Goal: Information Seeking & Learning: Find specific fact

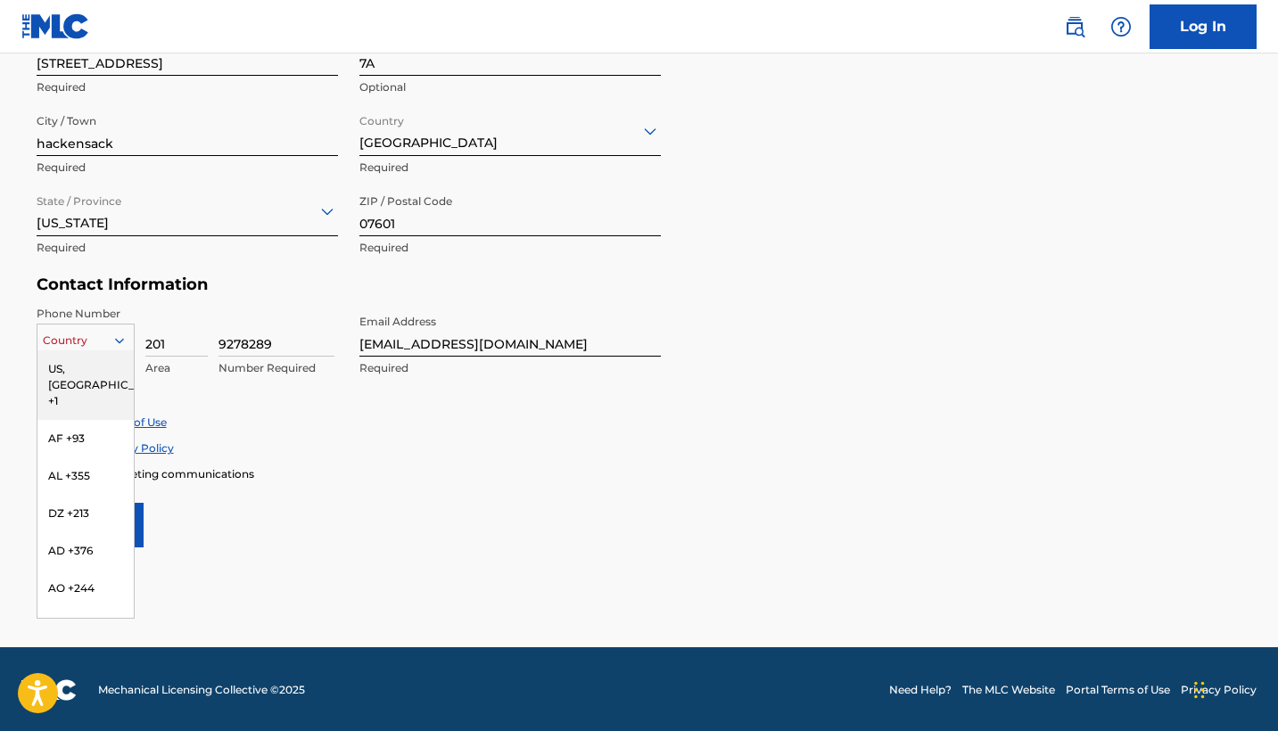
click at [118, 346] on icon at bounding box center [119, 341] width 16 height 16
click at [106, 367] on div "US, [GEOGRAPHIC_DATA] +1" at bounding box center [85, 385] width 96 height 70
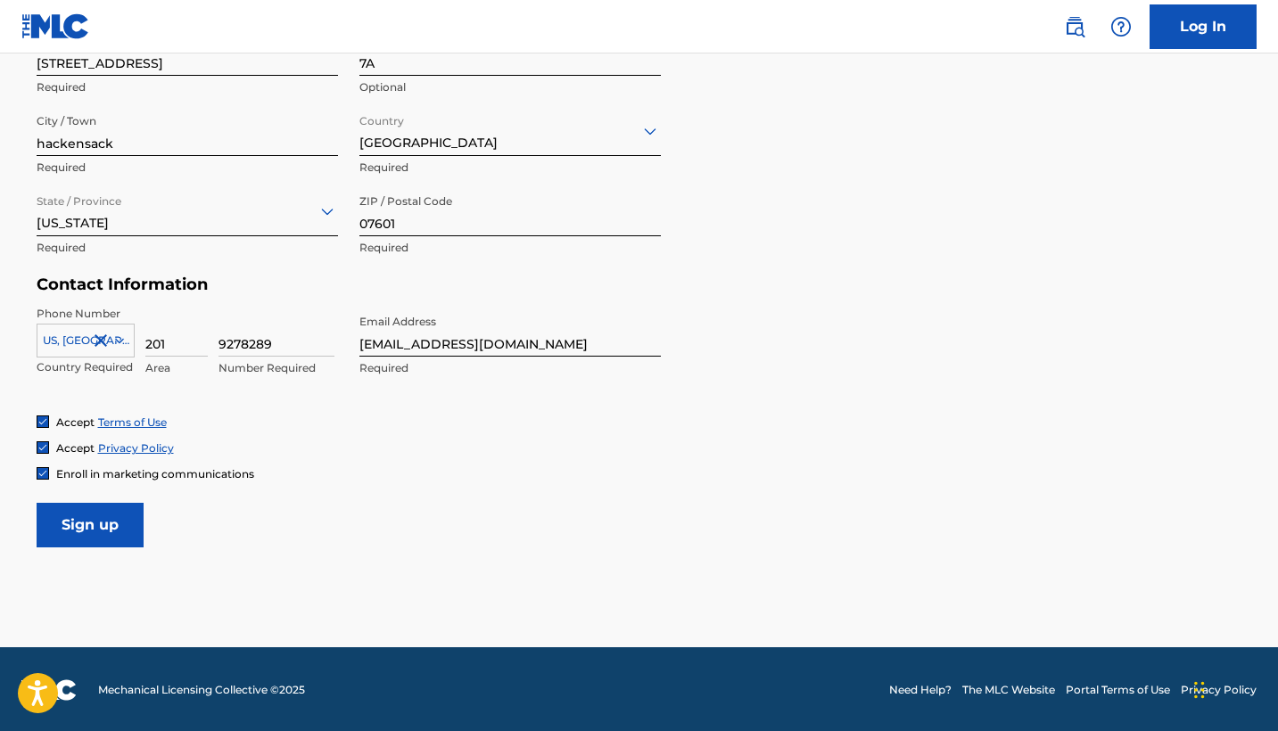
click at [91, 508] on input "Sign up" at bounding box center [90, 525] width 107 height 45
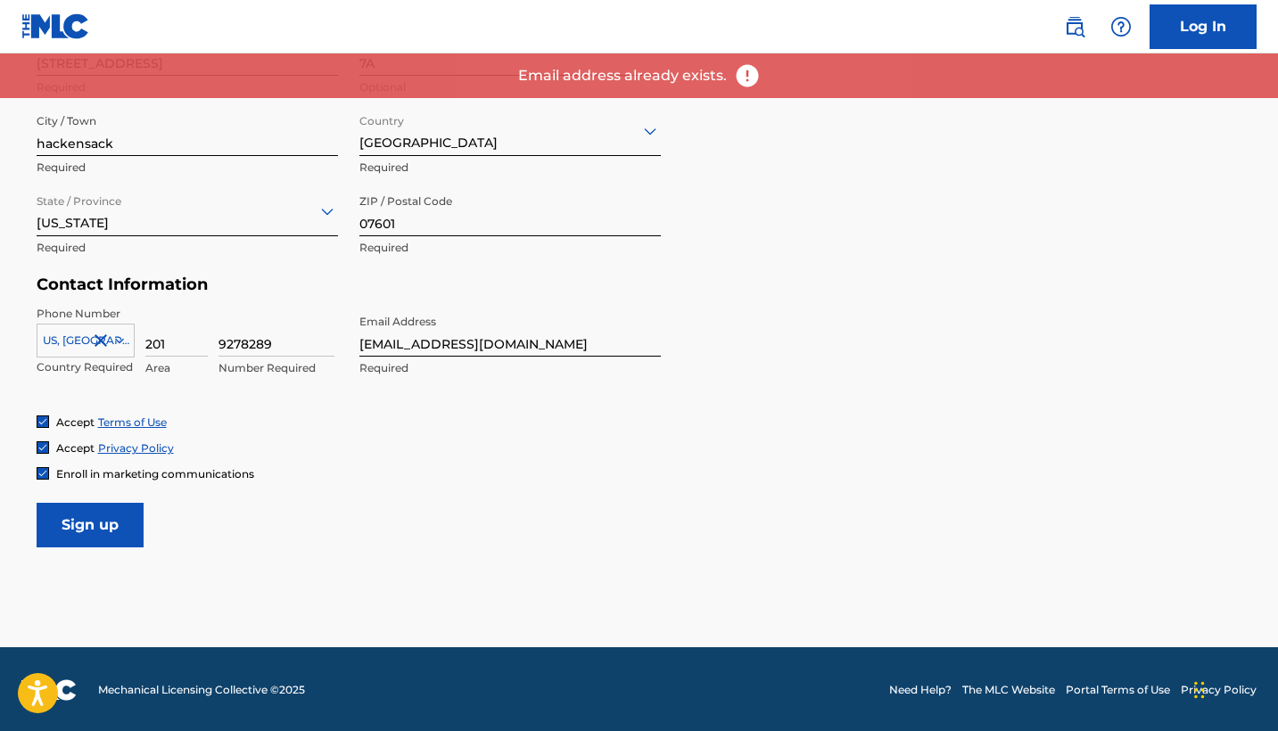
click at [1153, 27] on link "Log In" at bounding box center [1203, 26] width 107 height 45
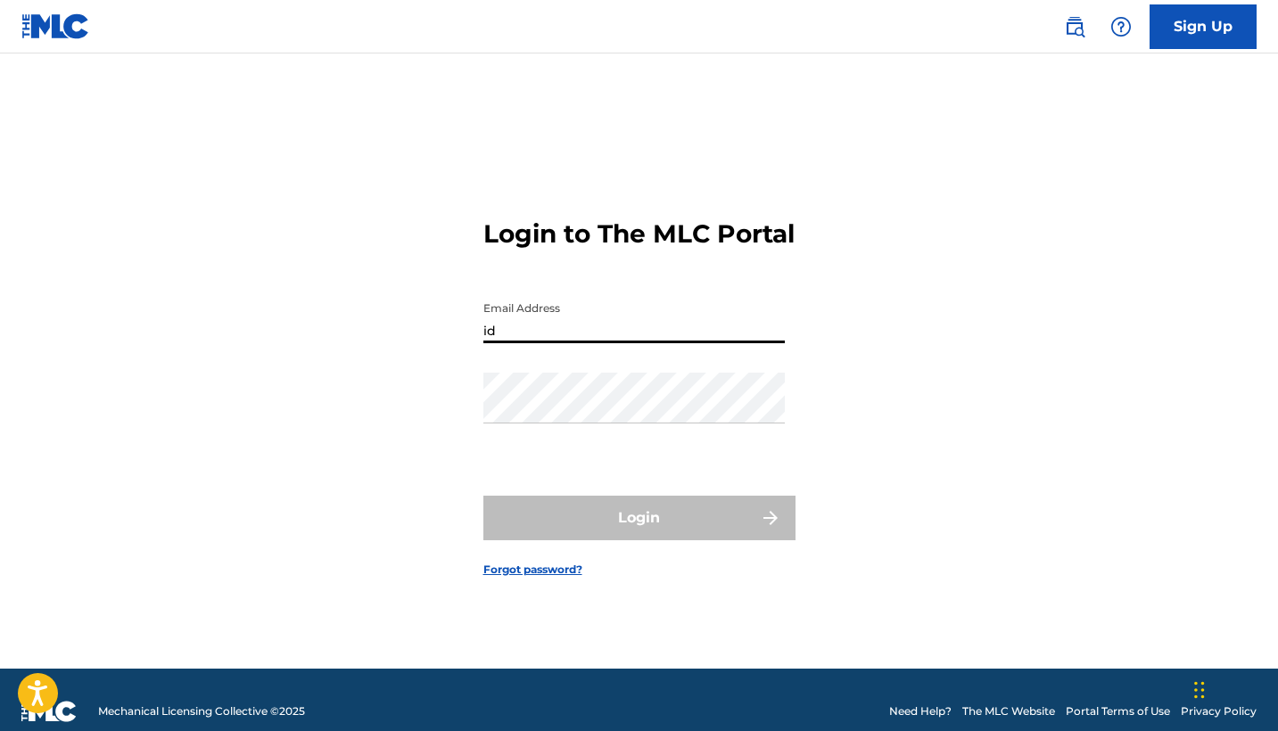
type input "id"
click at [518, 578] on link "Forgot password?" at bounding box center [532, 570] width 99 height 16
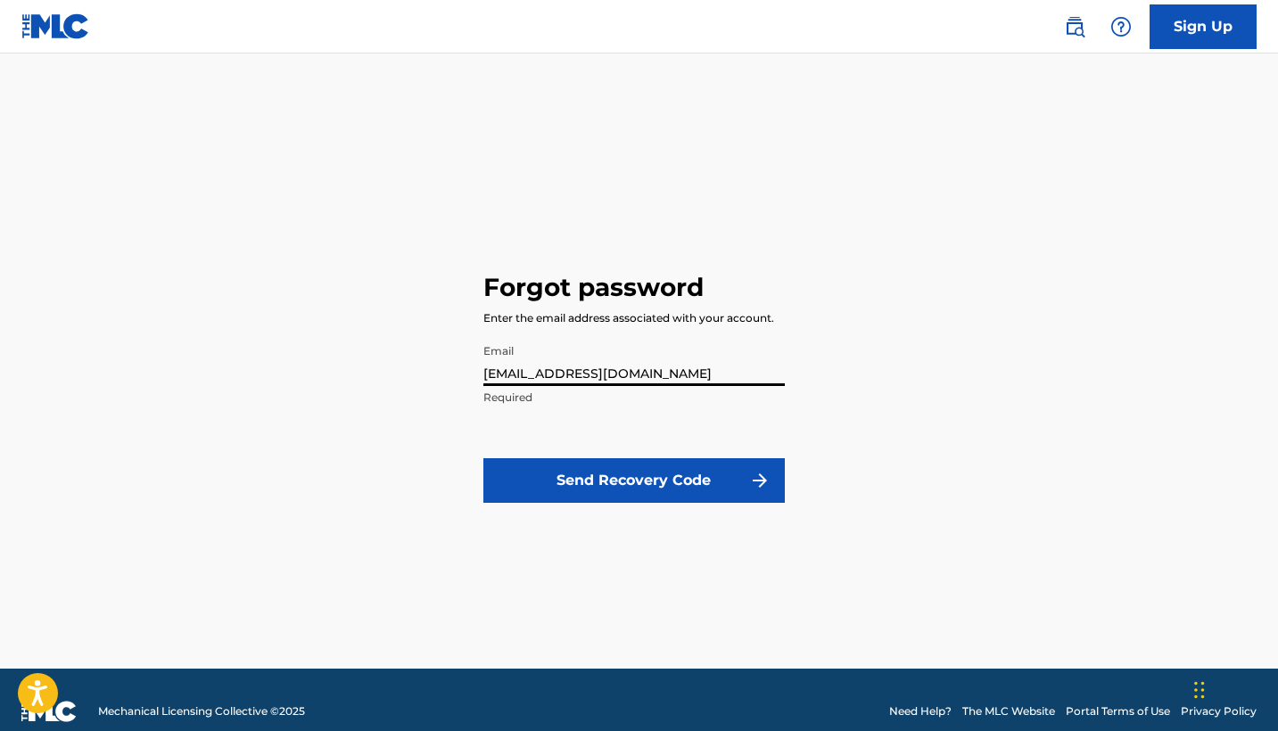
type input "[EMAIL_ADDRESS][DOMAIN_NAME]"
click at [583, 493] on button "Send Recovery Code" at bounding box center [633, 480] width 301 height 45
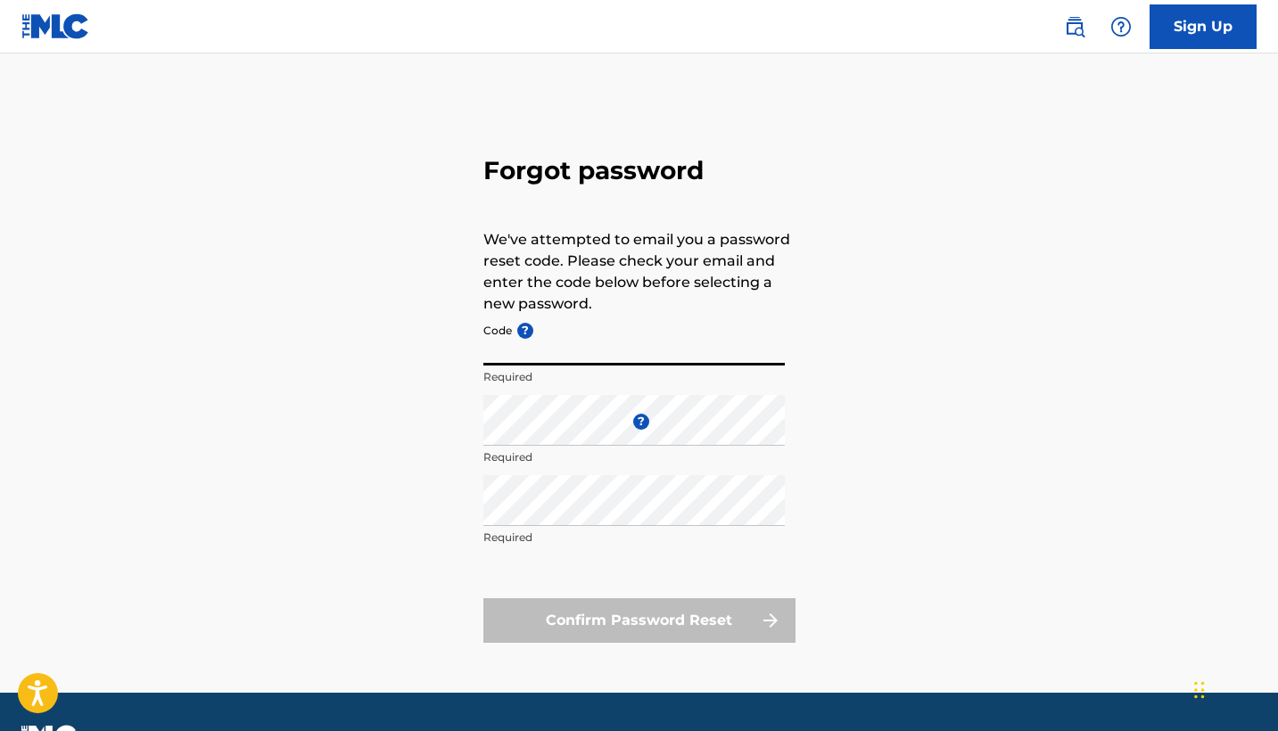
click at [505, 349] on input "Code ?" at bounding box center [633, 340] width 301 height 51
paste input "FP_e48a873a2594b2e0f4ea83defb86"
type input "FP_e48a873a2594b2e0f4ea83defb86"
click at [530, 531] on p "Required" at bounding box center [633, 538] width 301 height 16
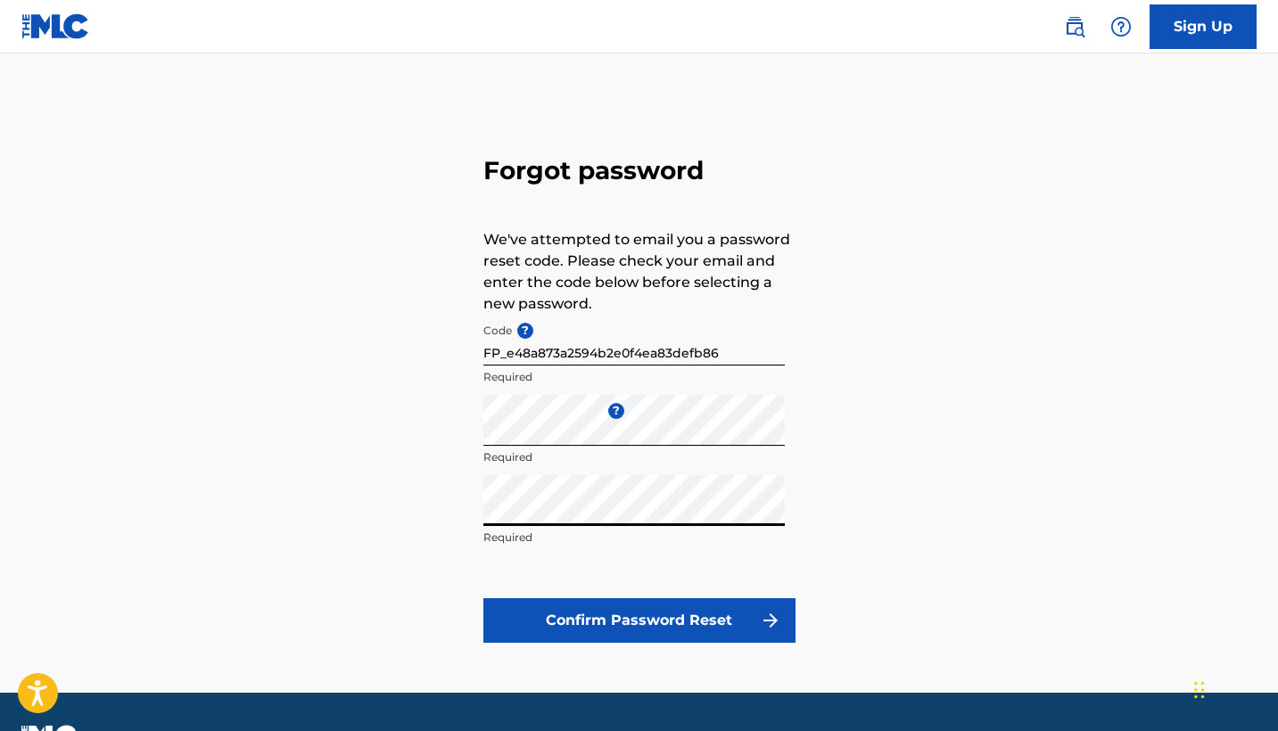
click at [600, 612] on button "Confirm Password Reset" at bounding box center [639, 620] width 312 height 45
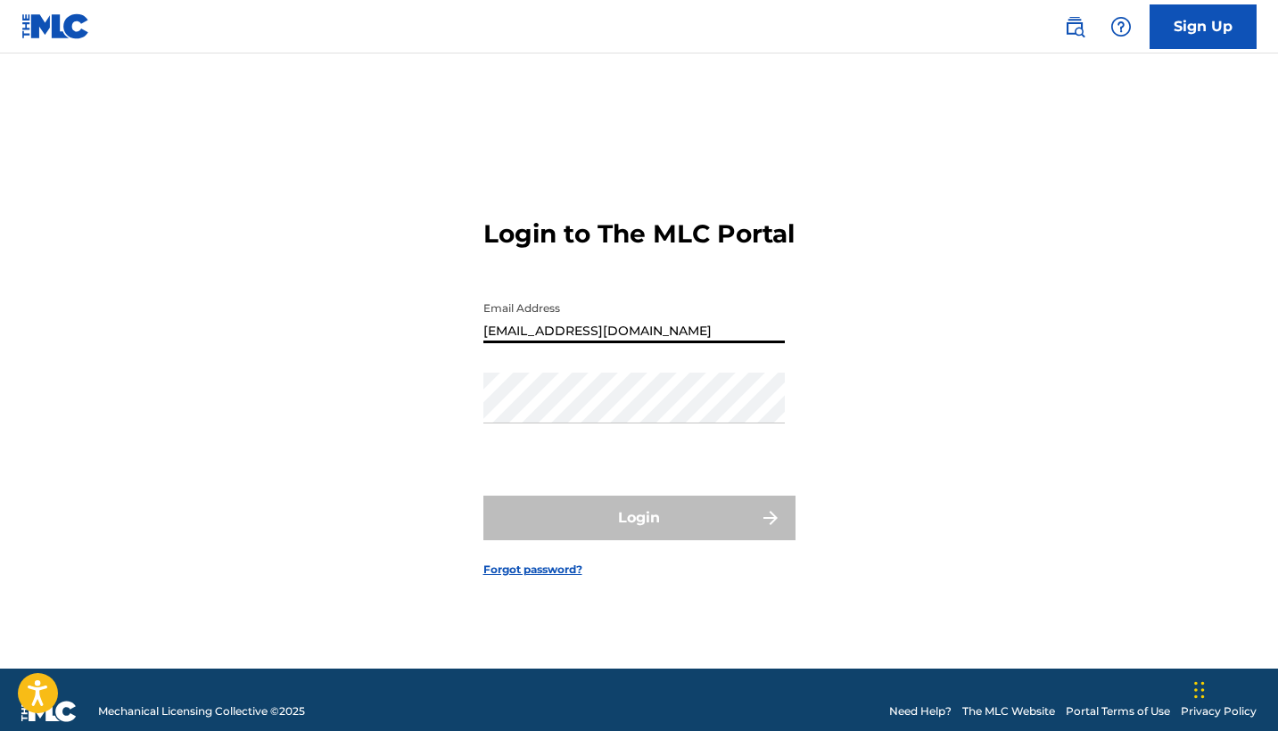
type input "[EMAIL_ADDRESS][DOMAIN_NAME]"
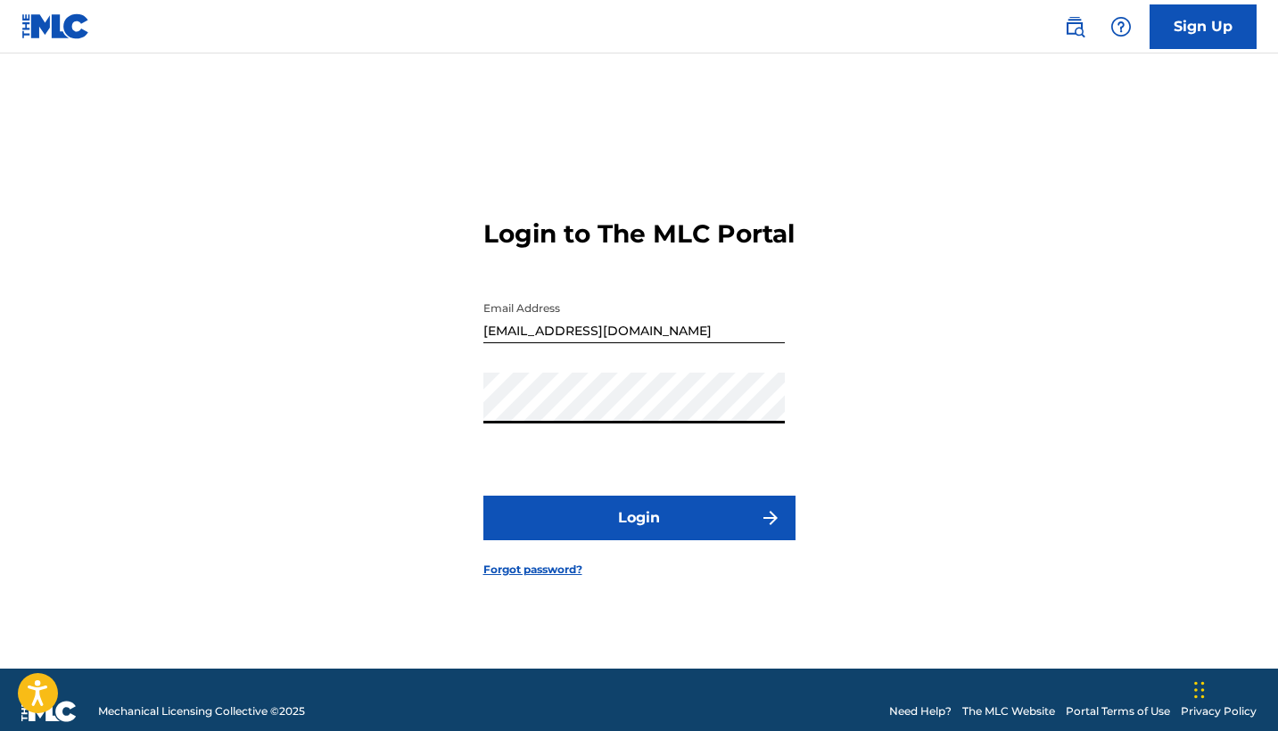
click at [639, 533] on button "Login" at bounding box center [639, 518] width 312 height 45
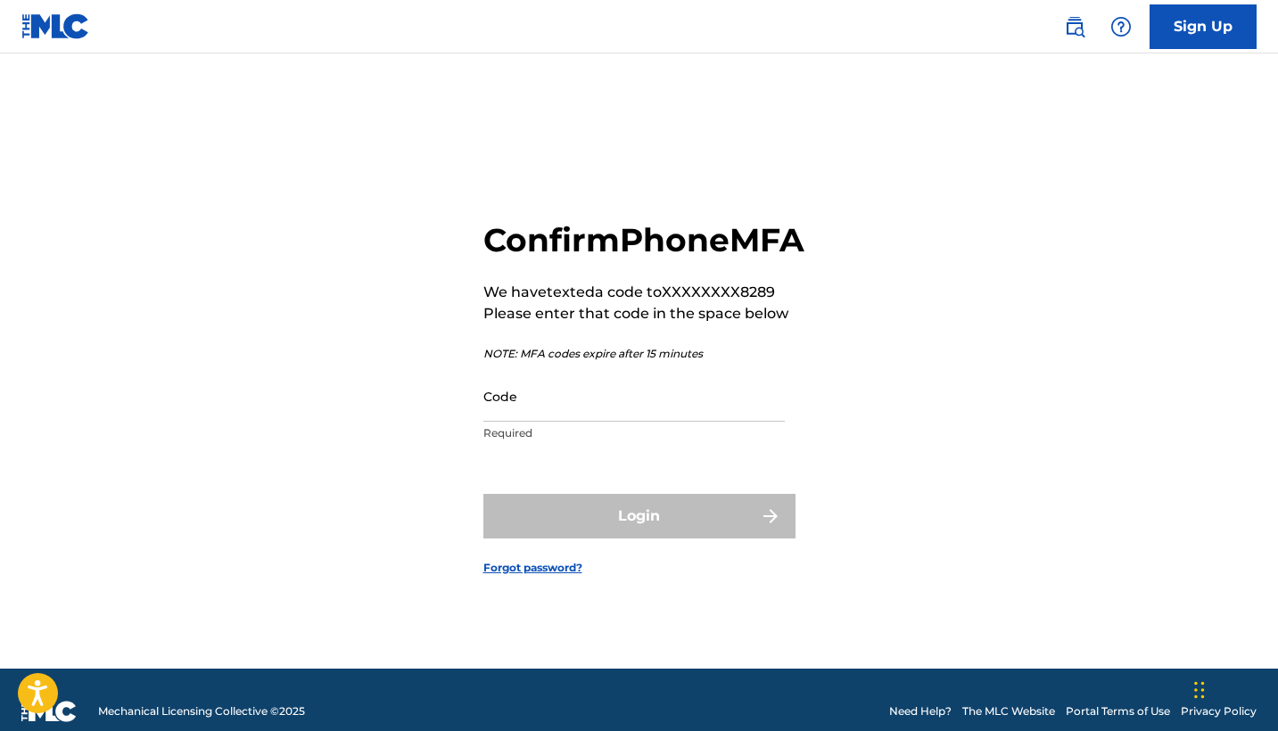
click at [605, 422] on input "Code" at bounding box center [633, 396] width 301 height 51
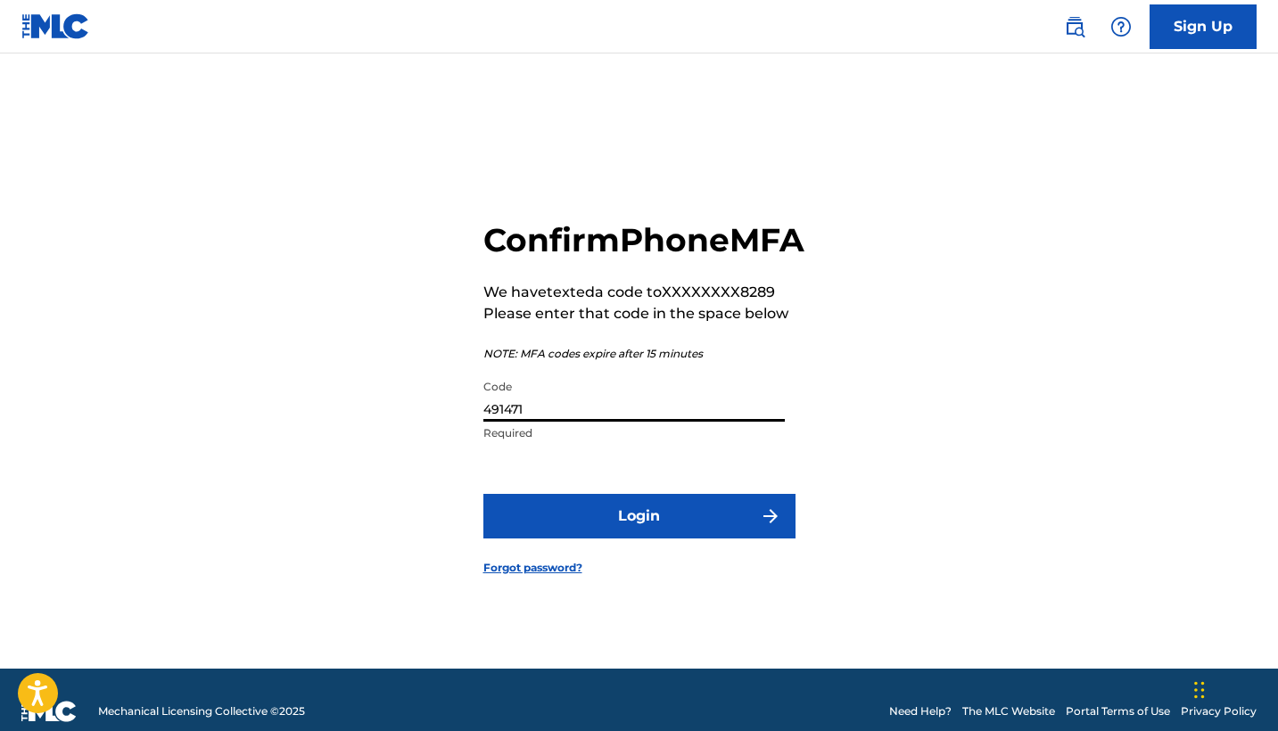
type input "491471"
click at [619, 537] on button "Login" at bounding box center [639, 516] width 312 height 45
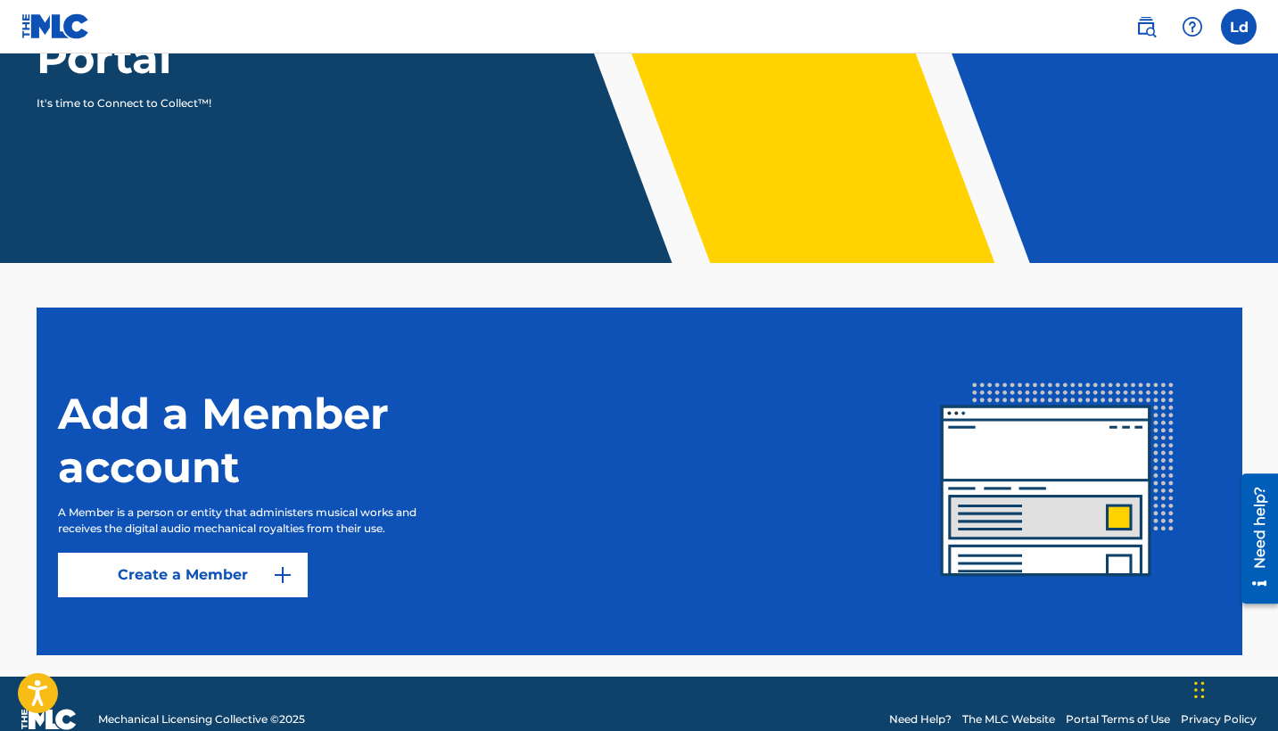
scroll to position [260, 0]
click at [271, 564] on link "Create a Member" at bounding box center [183, 575] width 250 height 45
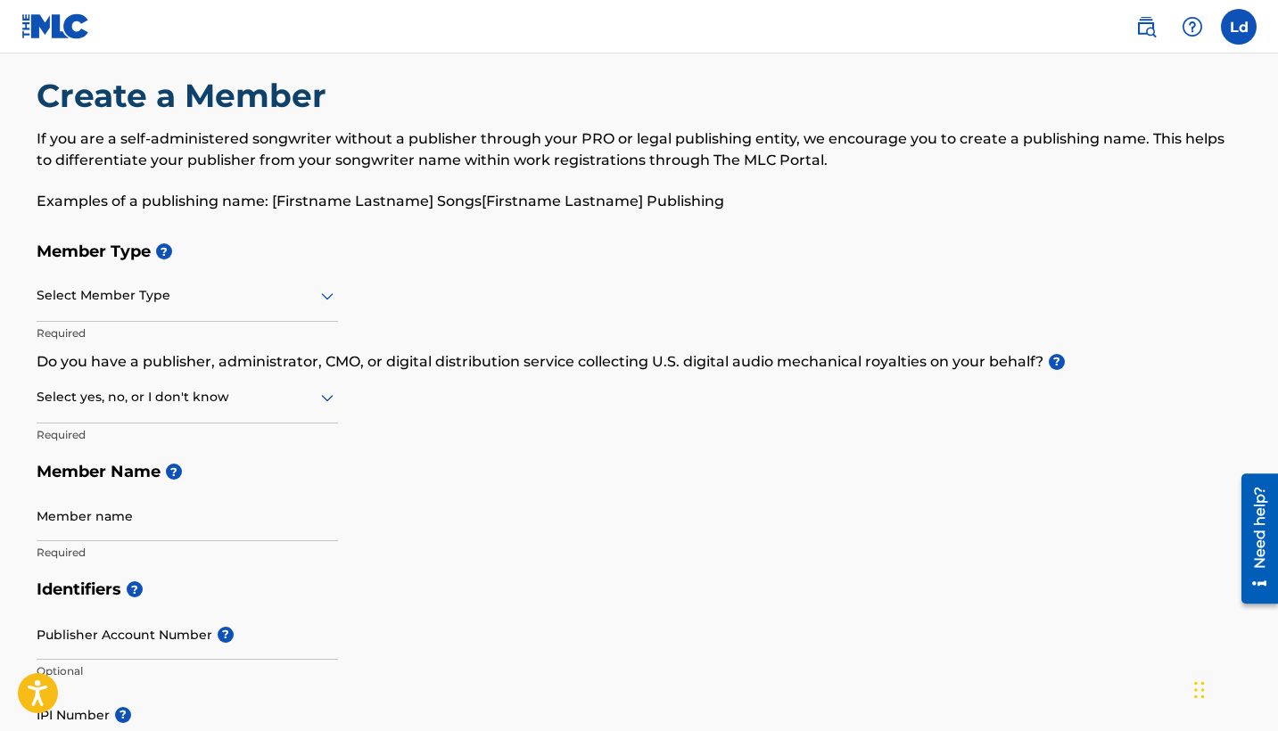
scroll to position [29, 0]
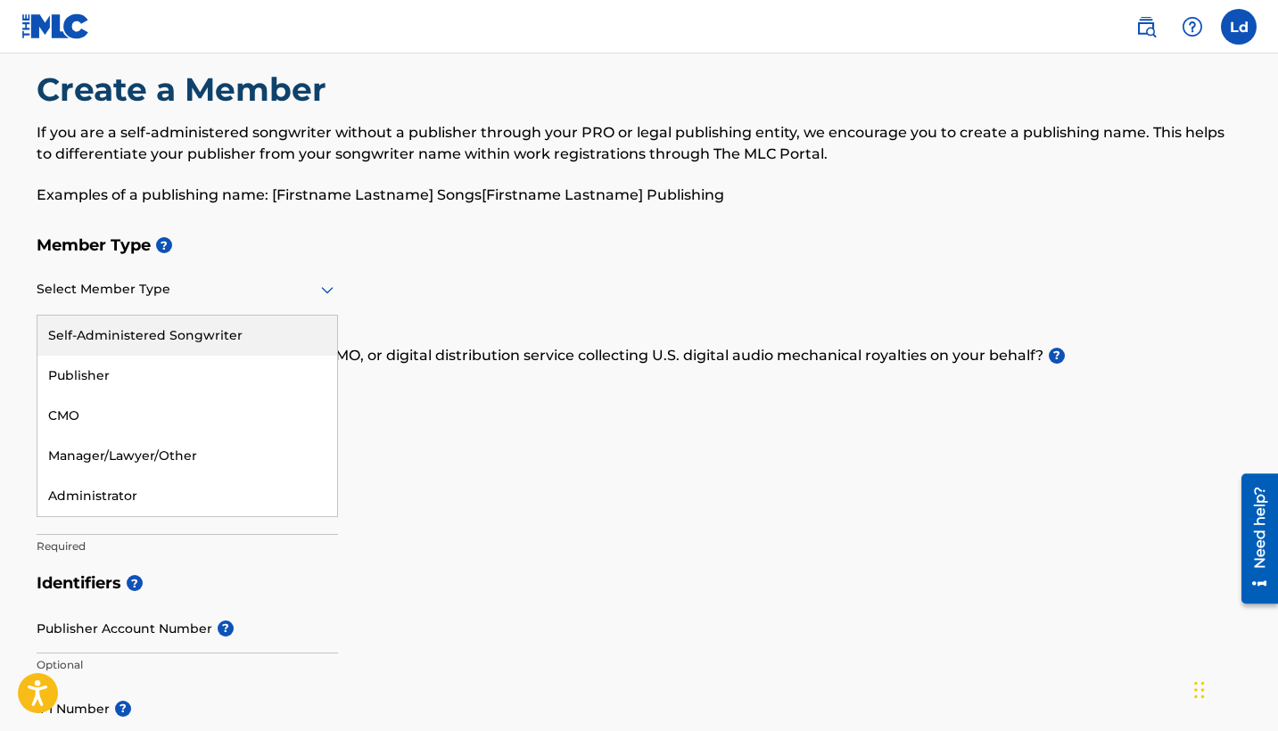
click at [262, 286] on div at bounding box center [187, 289] width 301 height 22
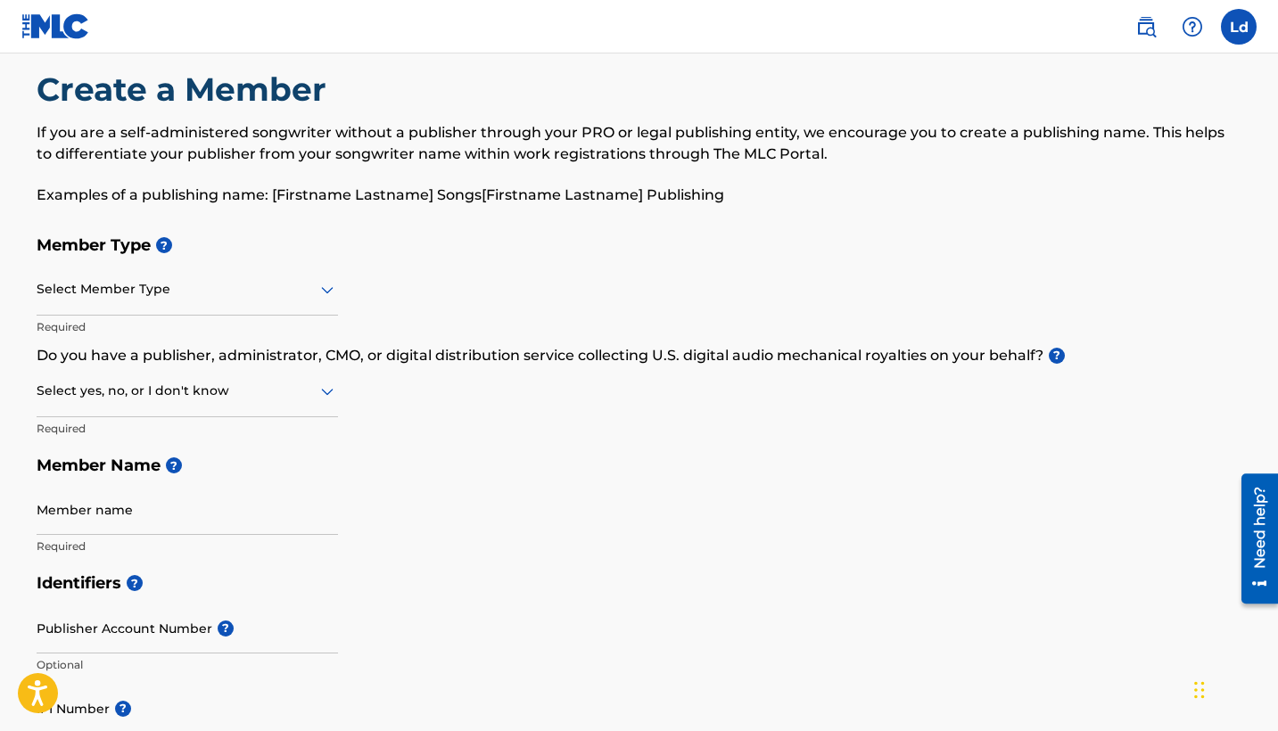
click at [338, 249] on h5 "Member Type ?" at bounding box center [640, 246] width 1206 height 38
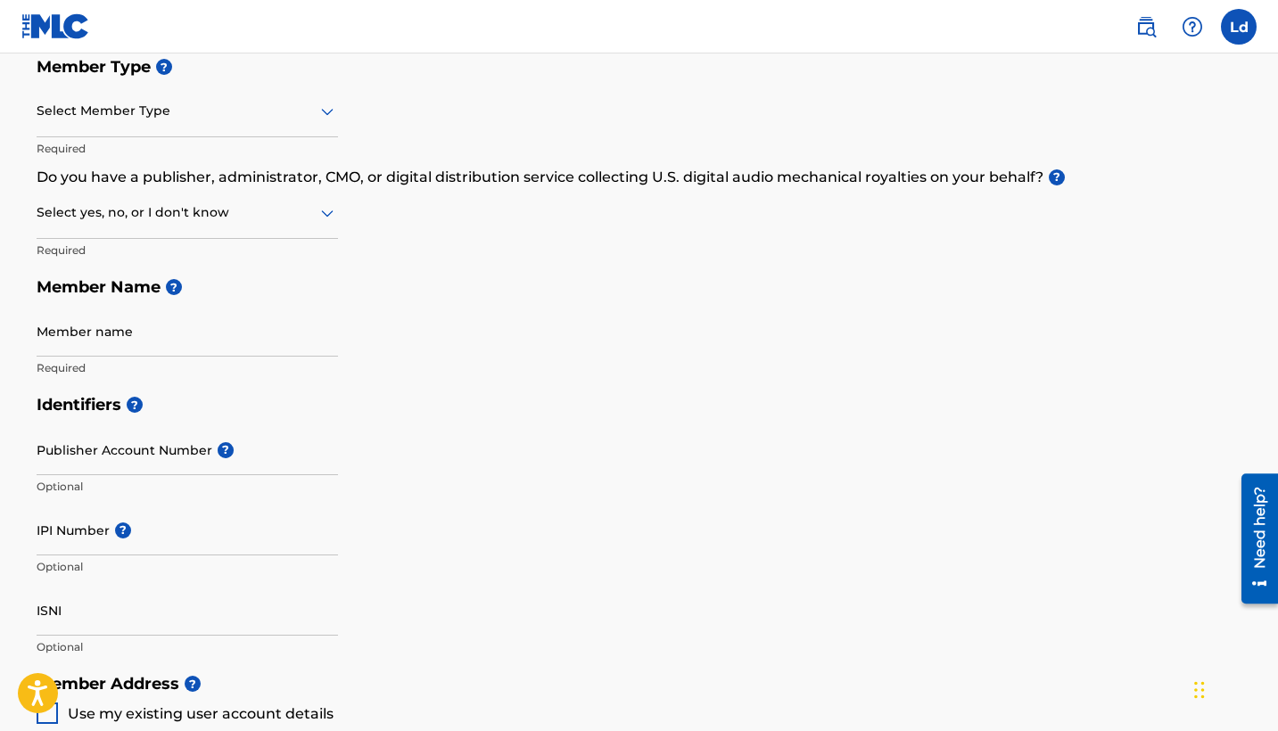
scroll to position [213, 0]
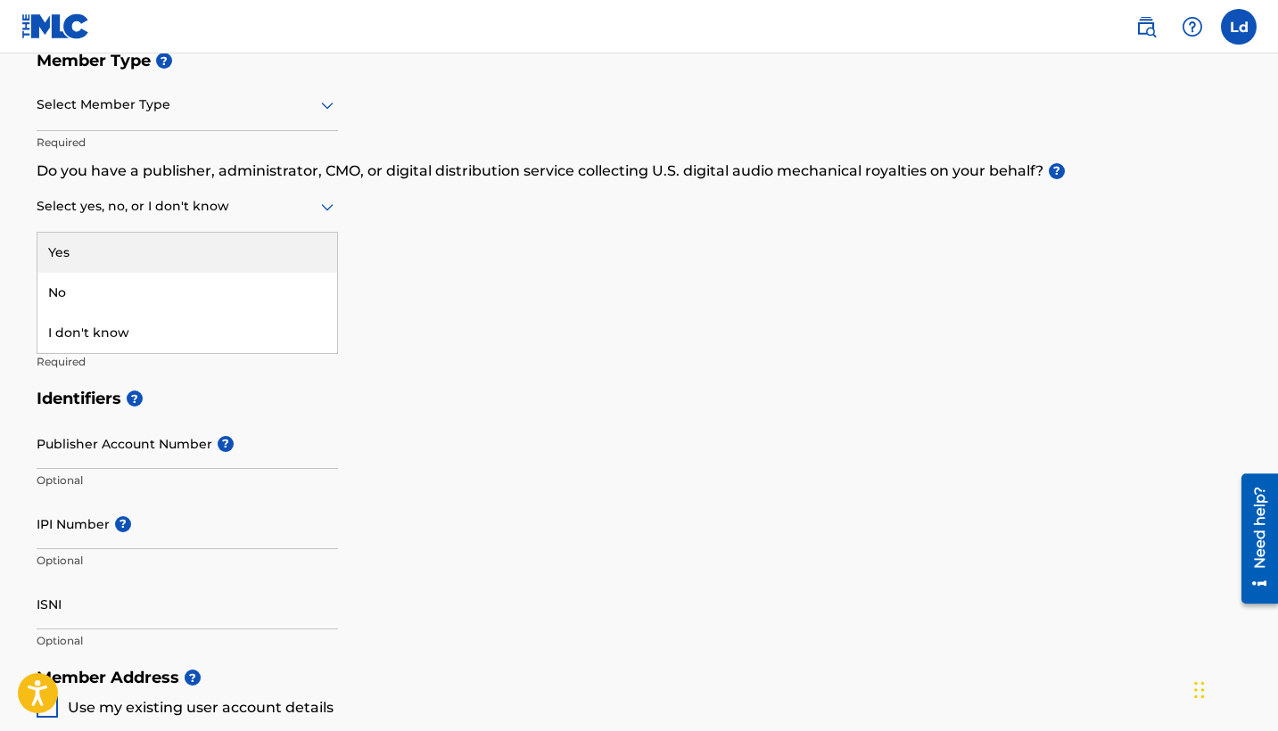
click at [296, 205] on div at bounding box center [187, 206] width 301 height 22
click at [283, 231] on div "Select yes, no, or I don't know" at bounding box center [187, 207] width 301 height 51
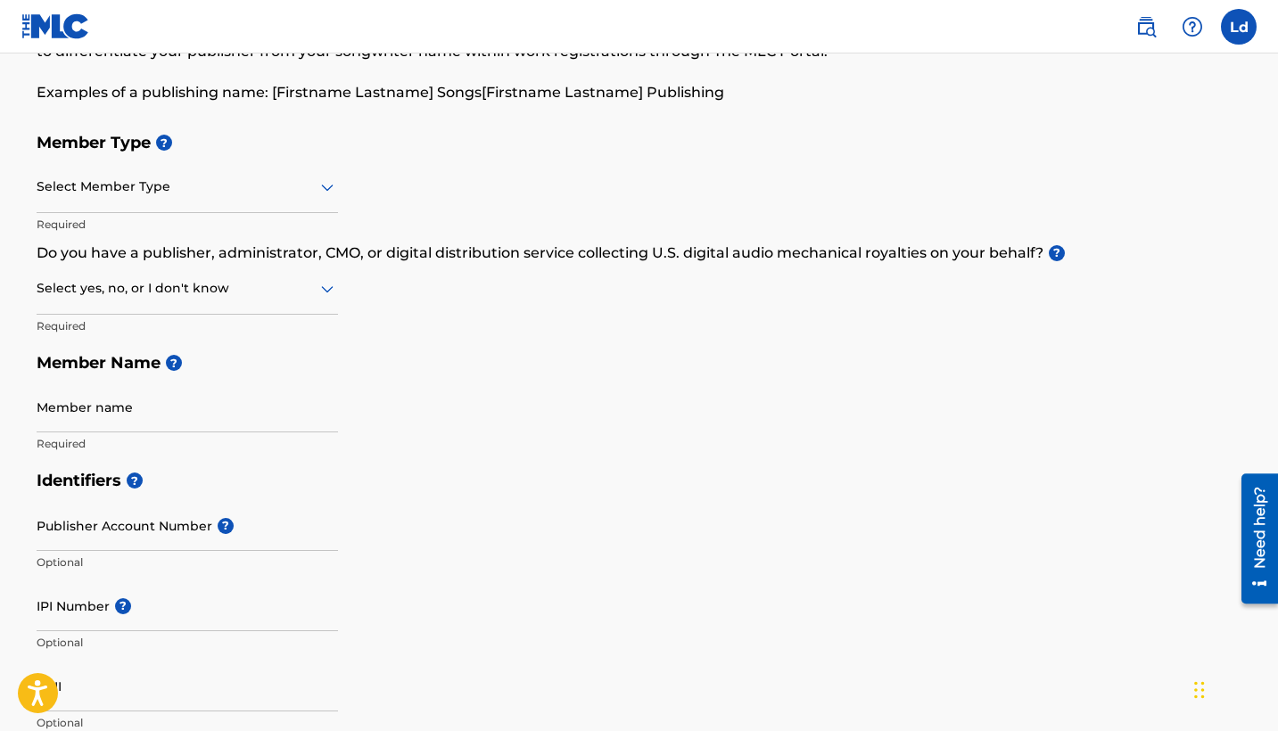
scroll to position [155, 0]
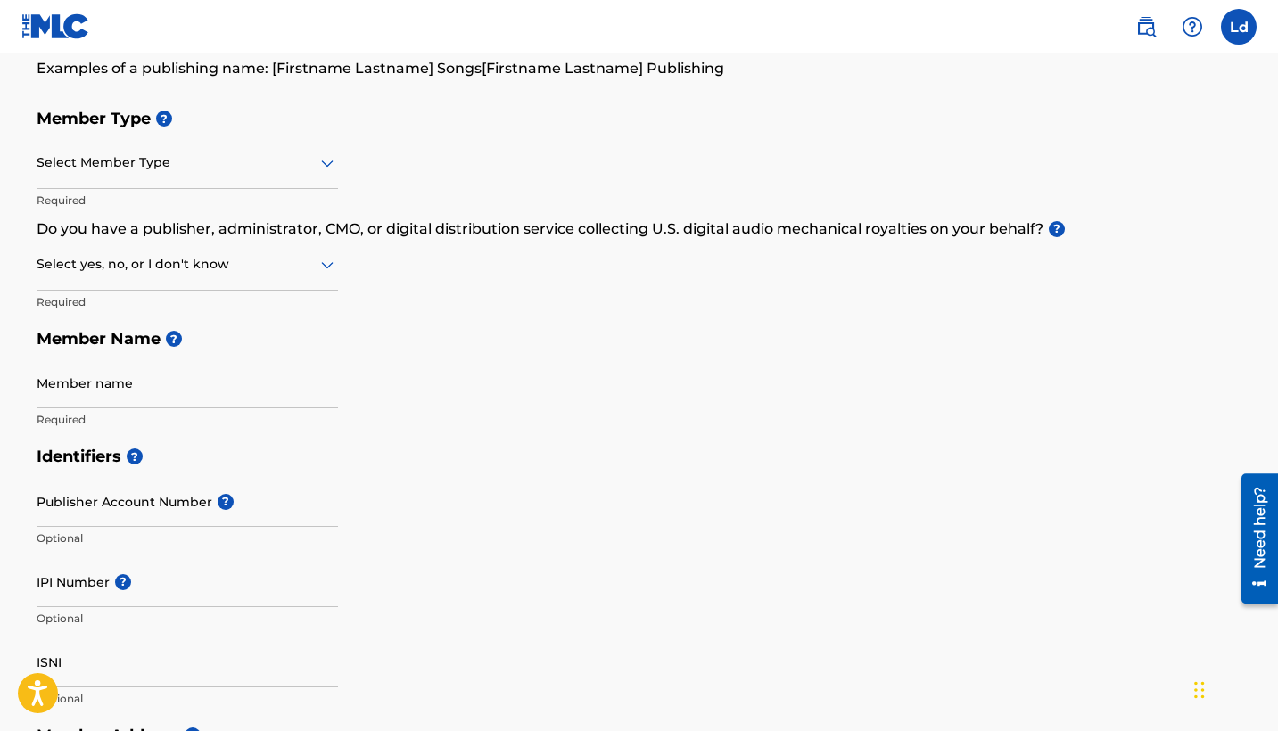
click at [135, 512] on input "Publisher Account Number ?" at bounding box center [187, 501] width 301 height 51
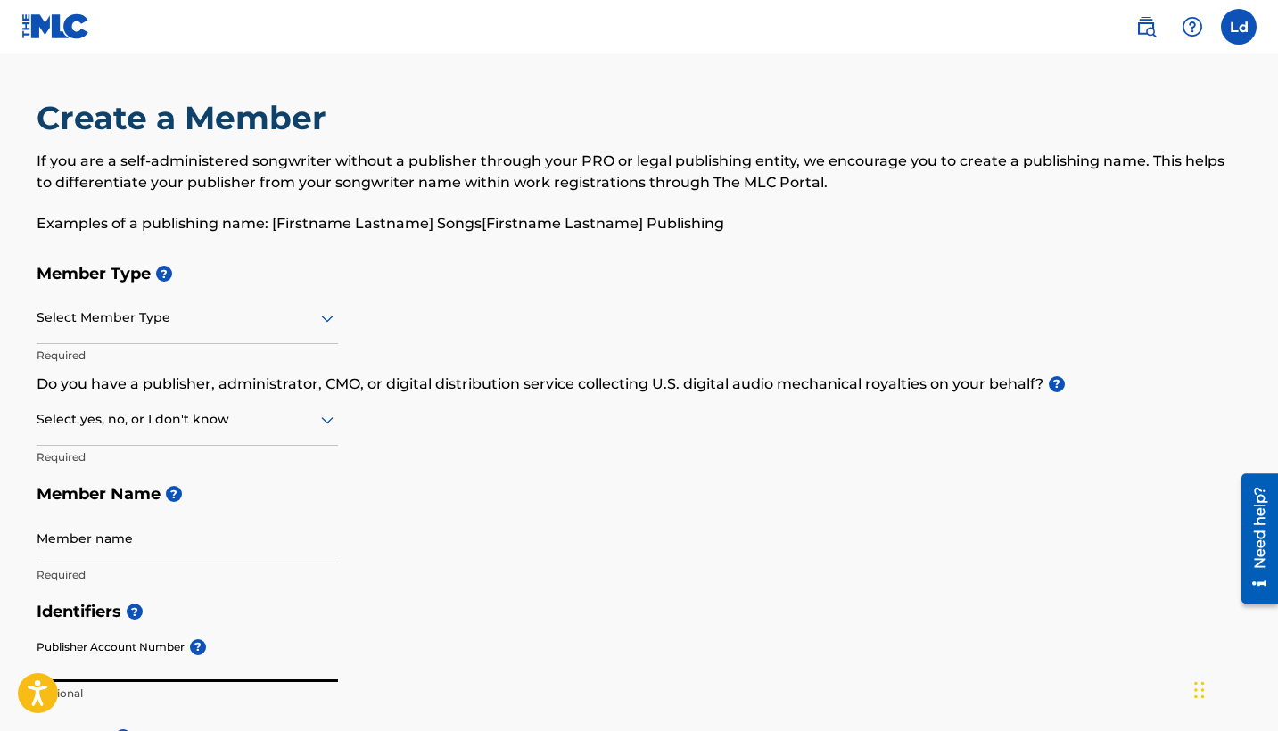
scroll to position [0, 0]
click at [1151, 27] on img at bounding box center [1145, 26] width 21 height 21
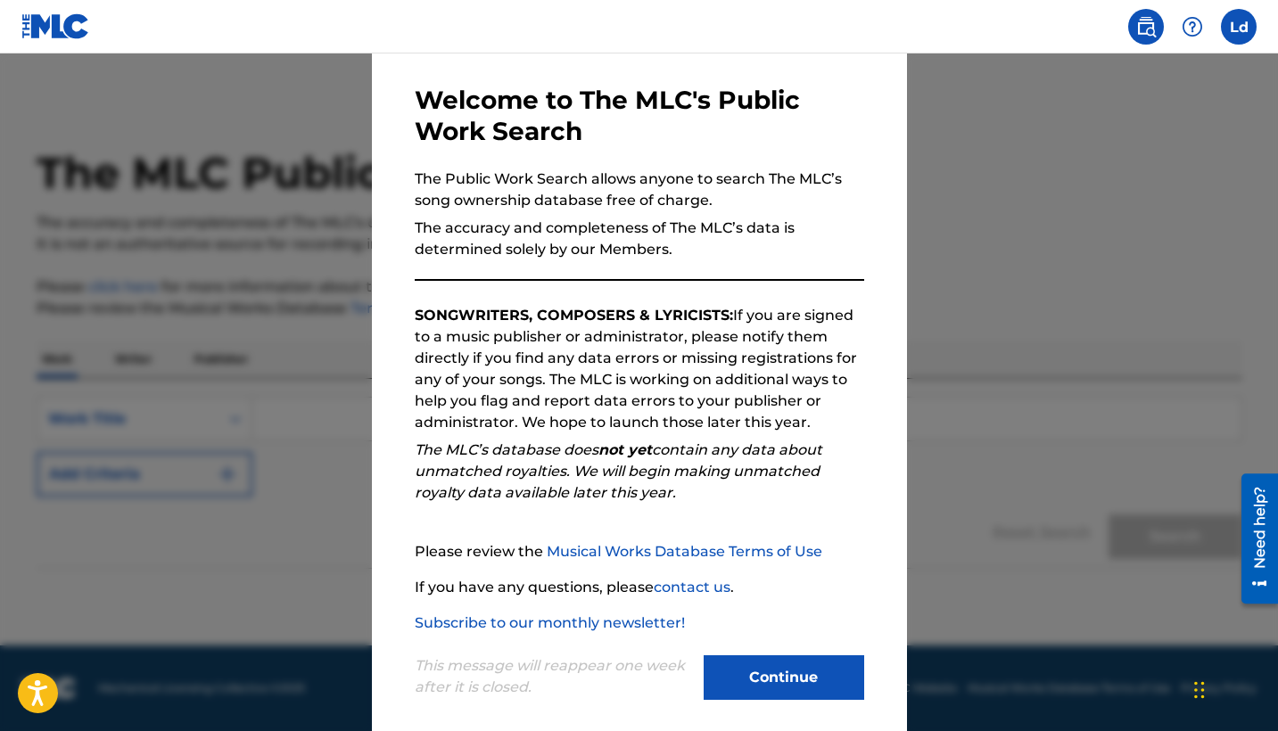
scroll to position [70, 0]
click at [788, 676] on button "Continue" at bounding box center [784, 677] width 161 height 45
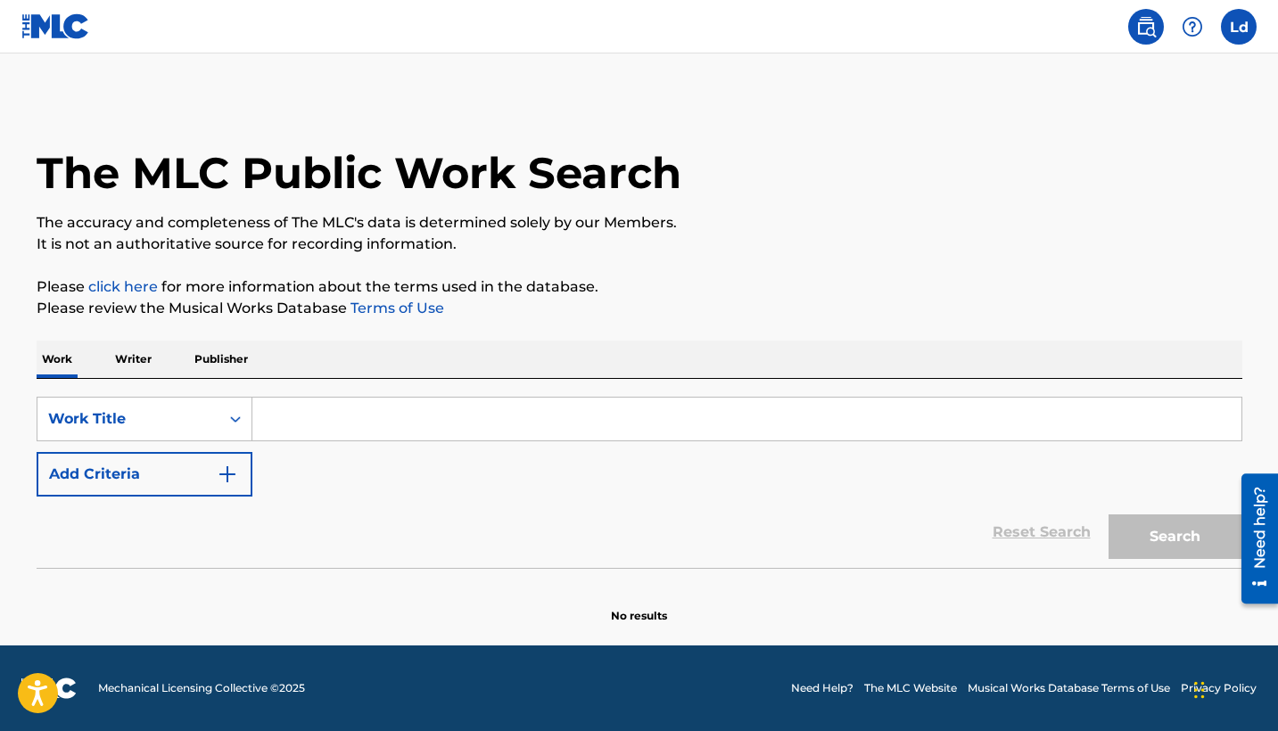
click at [144, 359] on p "Writer" at bounding box center [133, 359] width 47 height 37
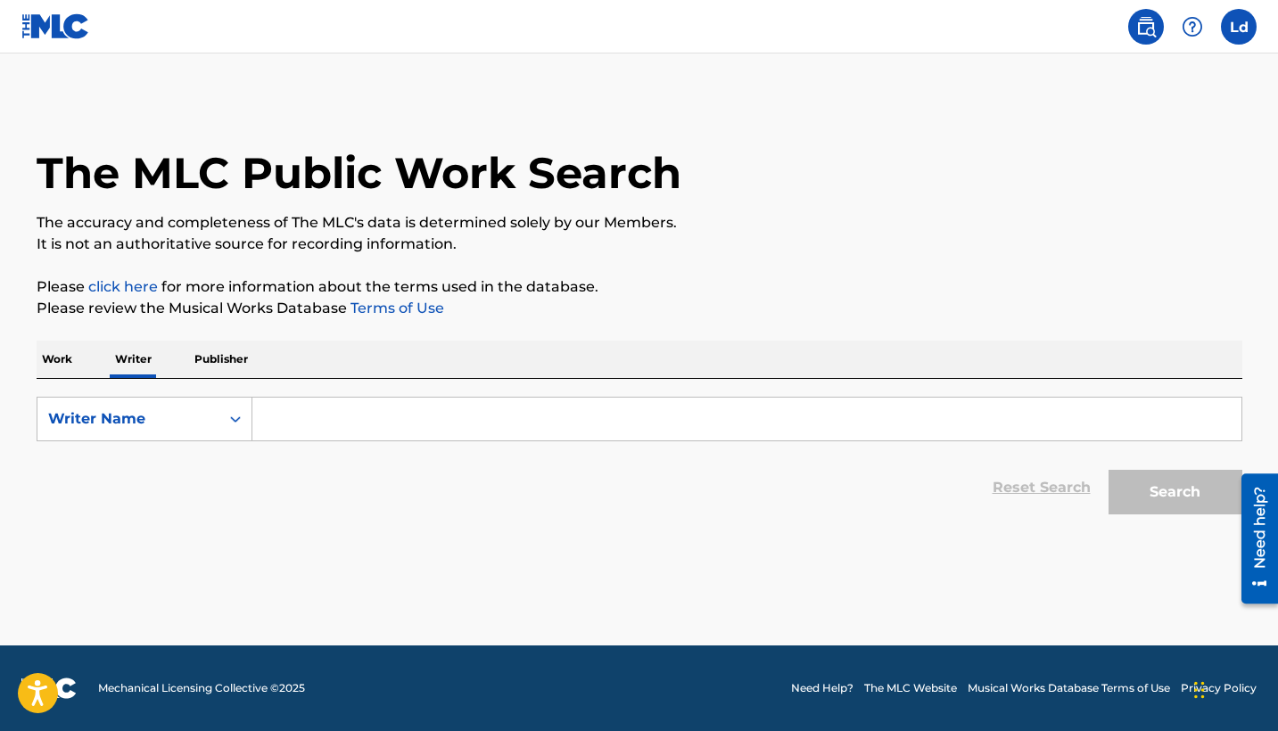
click at [324, 416] on input "Search Form" at bounding box center [746, 419] width 989 height 43
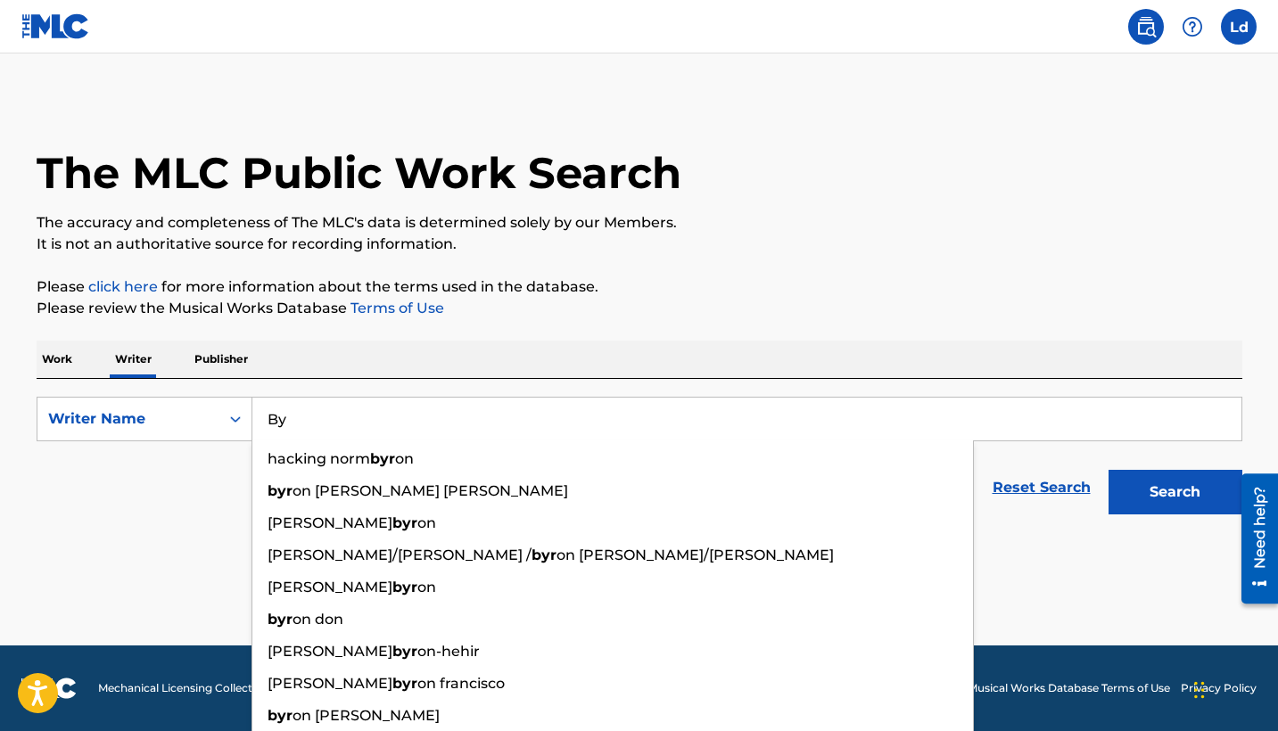
type input "B"
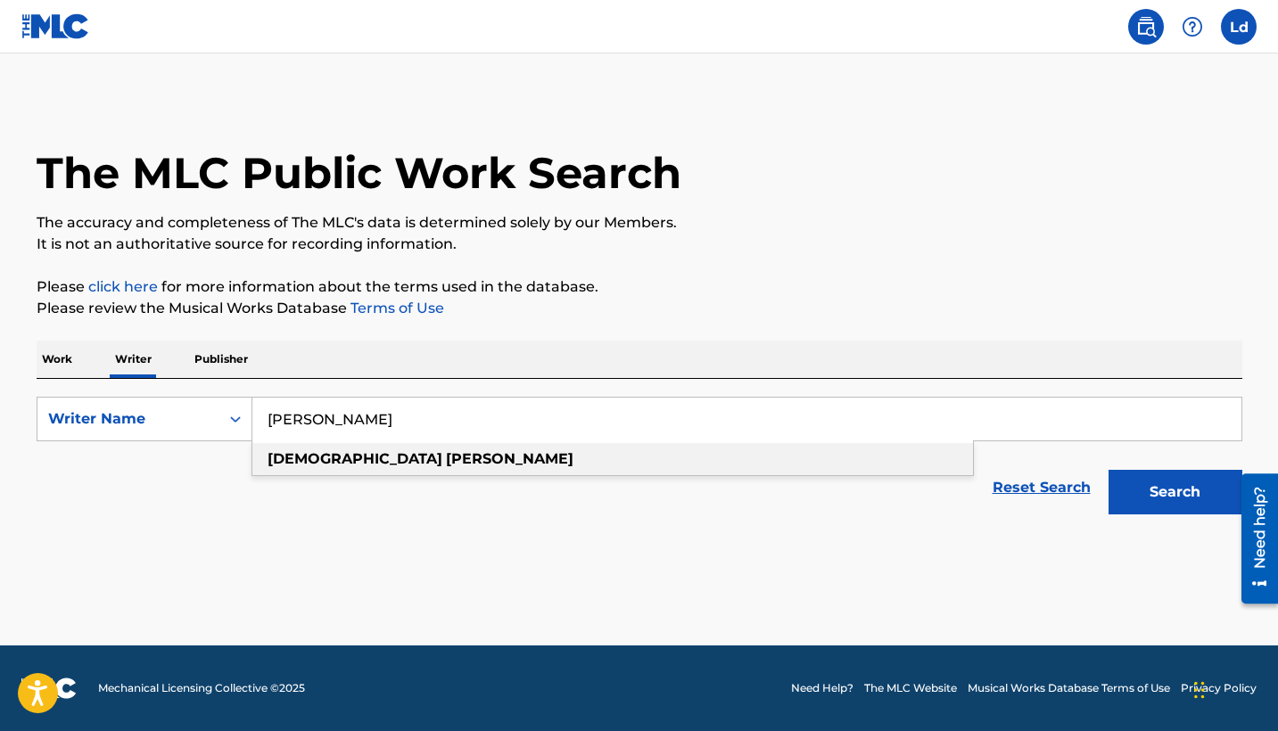
click at [442, 457] on span "Search Form" at bounding box center [444, 458] width 4 height 17
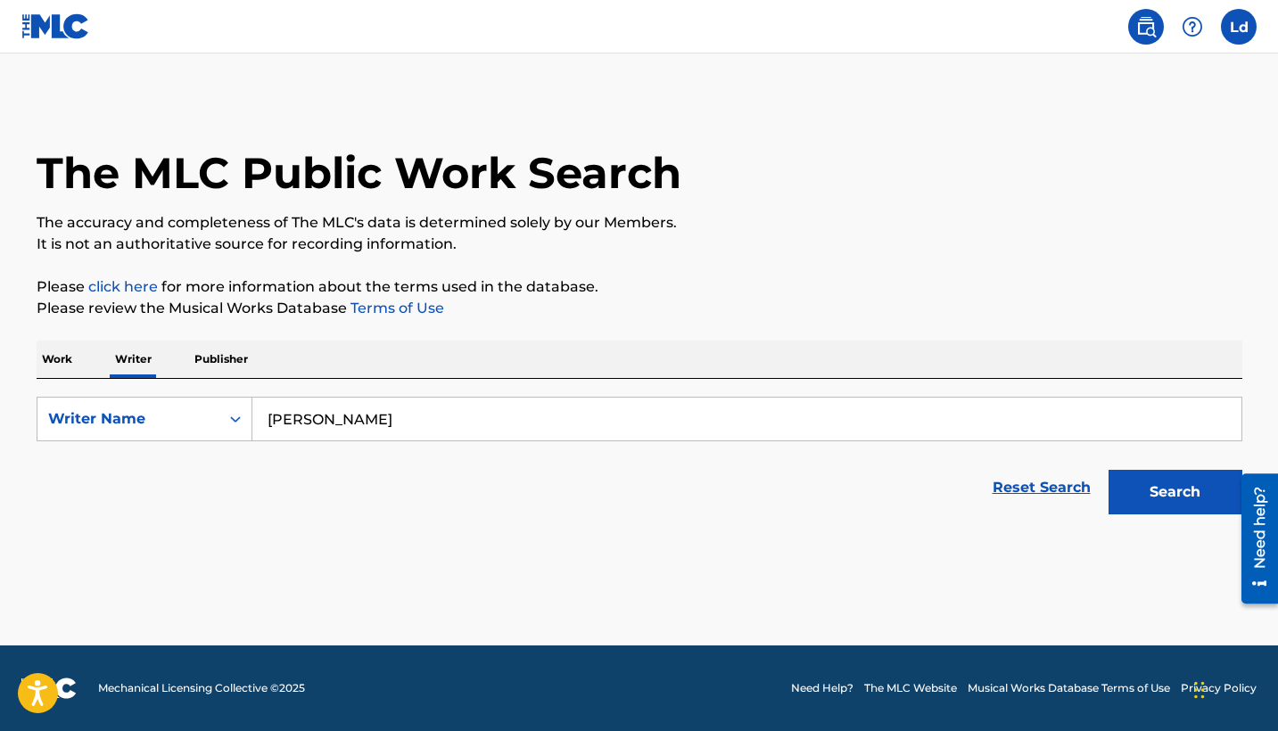
type input "[PERSON_NAME]"
click at [1179, 501] on button "Search" at bounding box center [1176, 492] width 134 height 45
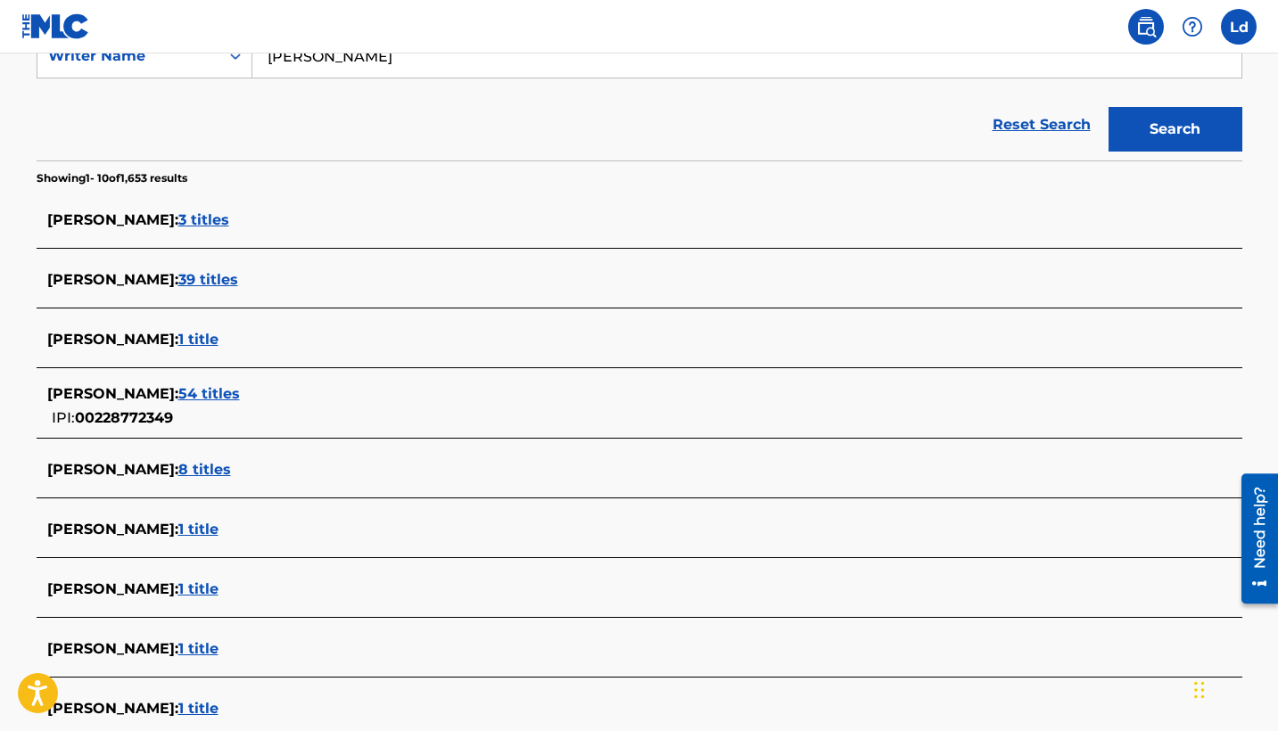
scroll to position [362, 0]
click at [189, 591] on span "1 title" at bounding box center [198, 589] width 40 height 17
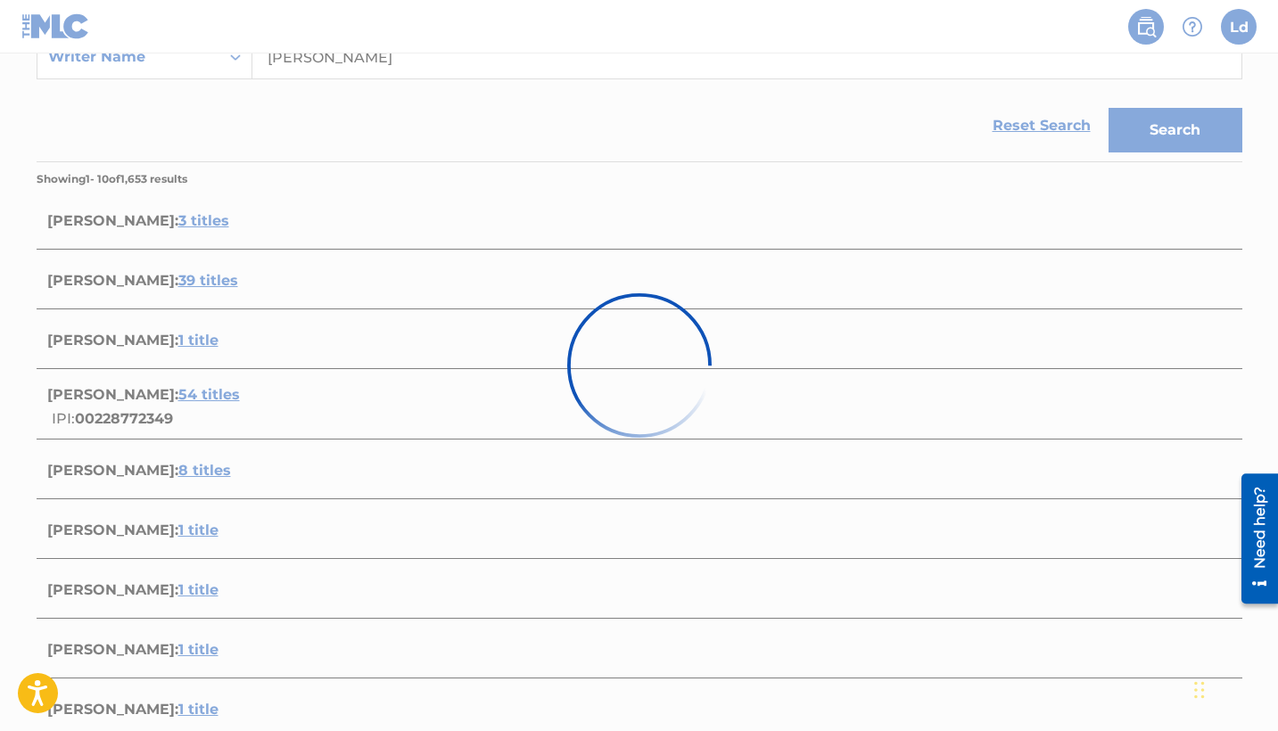
scroll to position [184, 0]
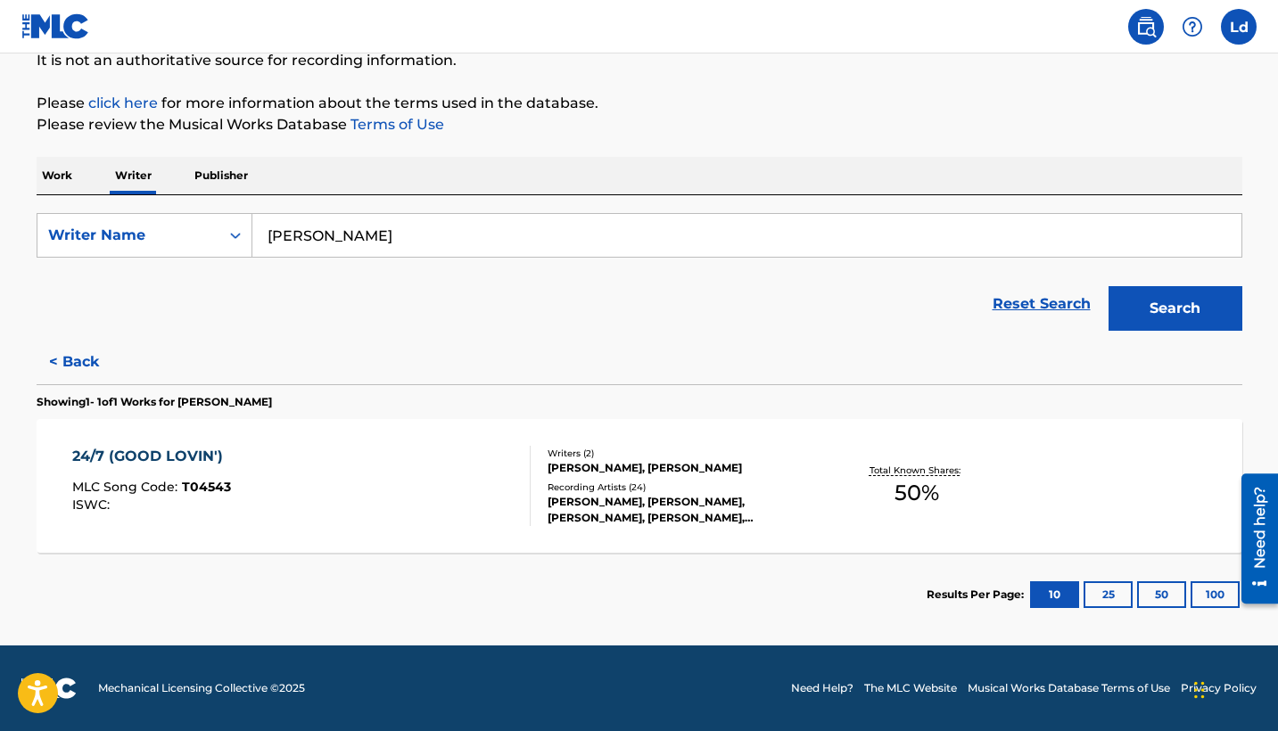
click at [78, 355] on button "< Back" at bounding box center [90, 362] width 107 height 45
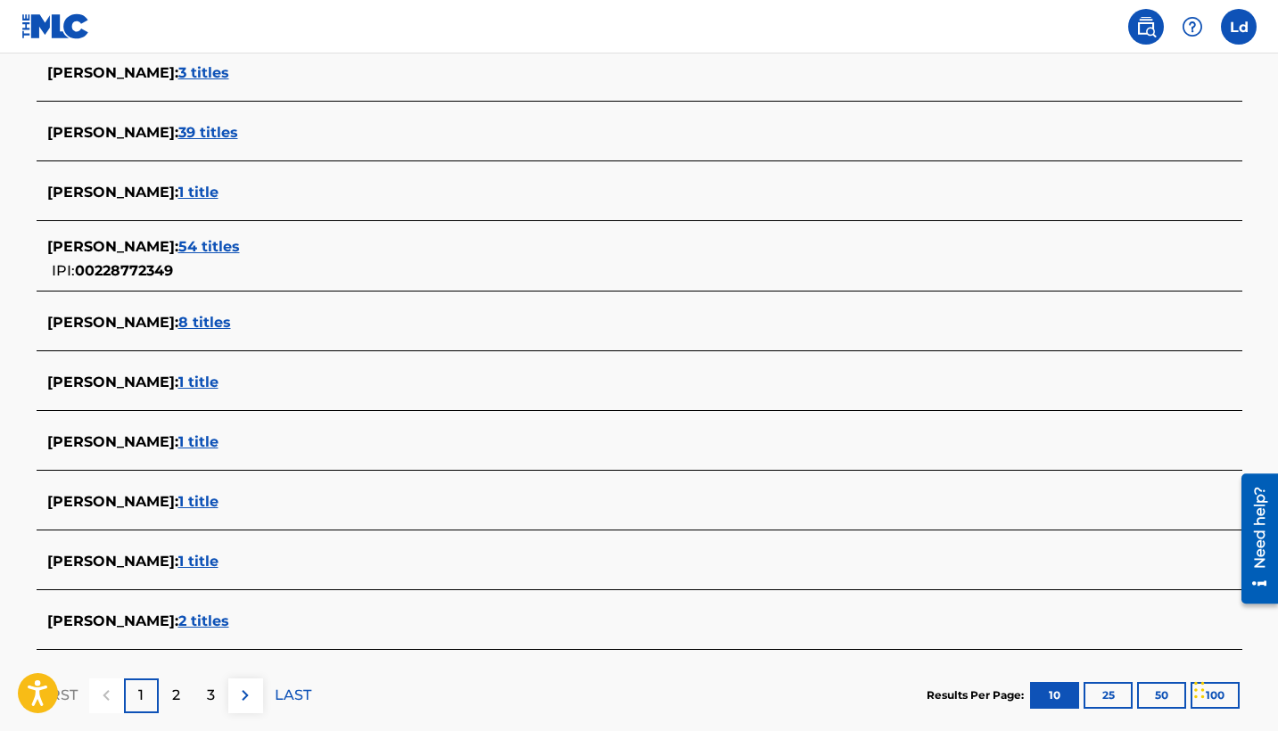
scroll to position [511, 0]
click at [229, 616] on span "2 titles" at bounding box center [203, 620] width 51 height 17
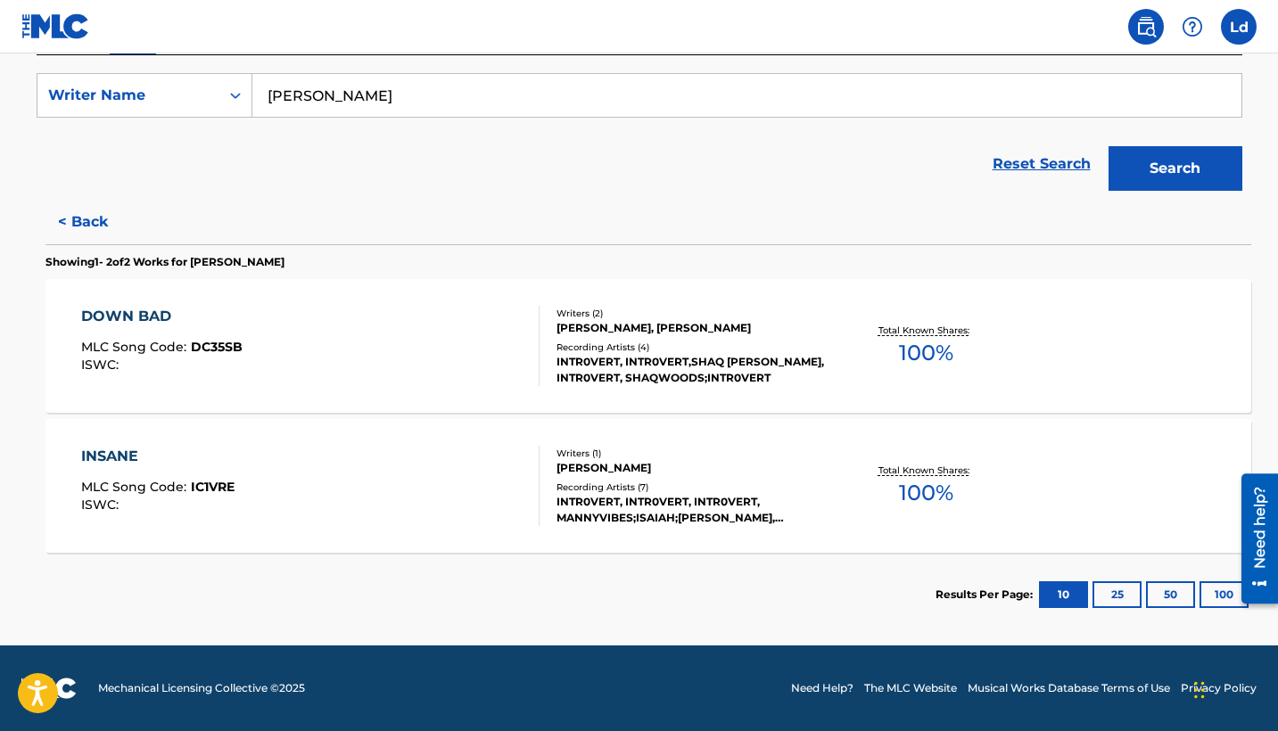
scroll to position [324, 0]
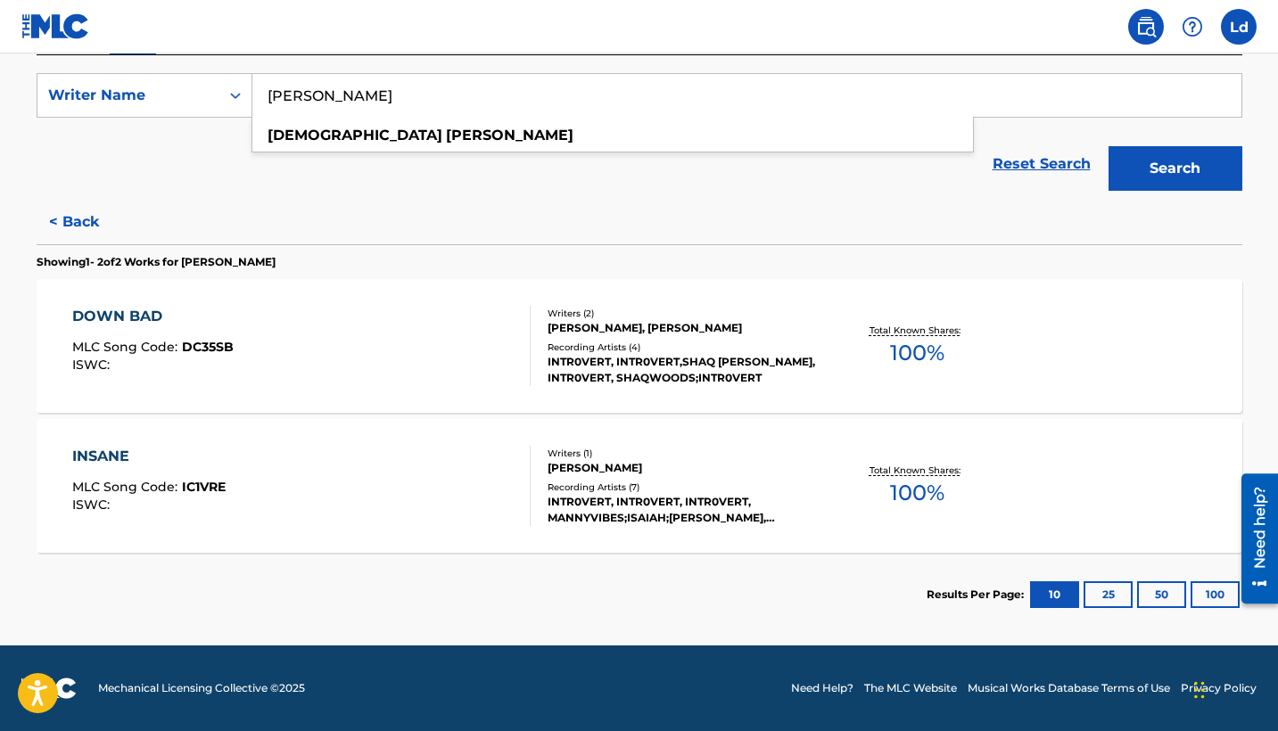
drag, startPoint x: 405, startPoint y: 97, endPoint x: 254, endPoint y: 99, distance: 150.7
click at [254, 99] on input "[PERSON_NAME]" at bounding box center [746, 95] width 989 height 43
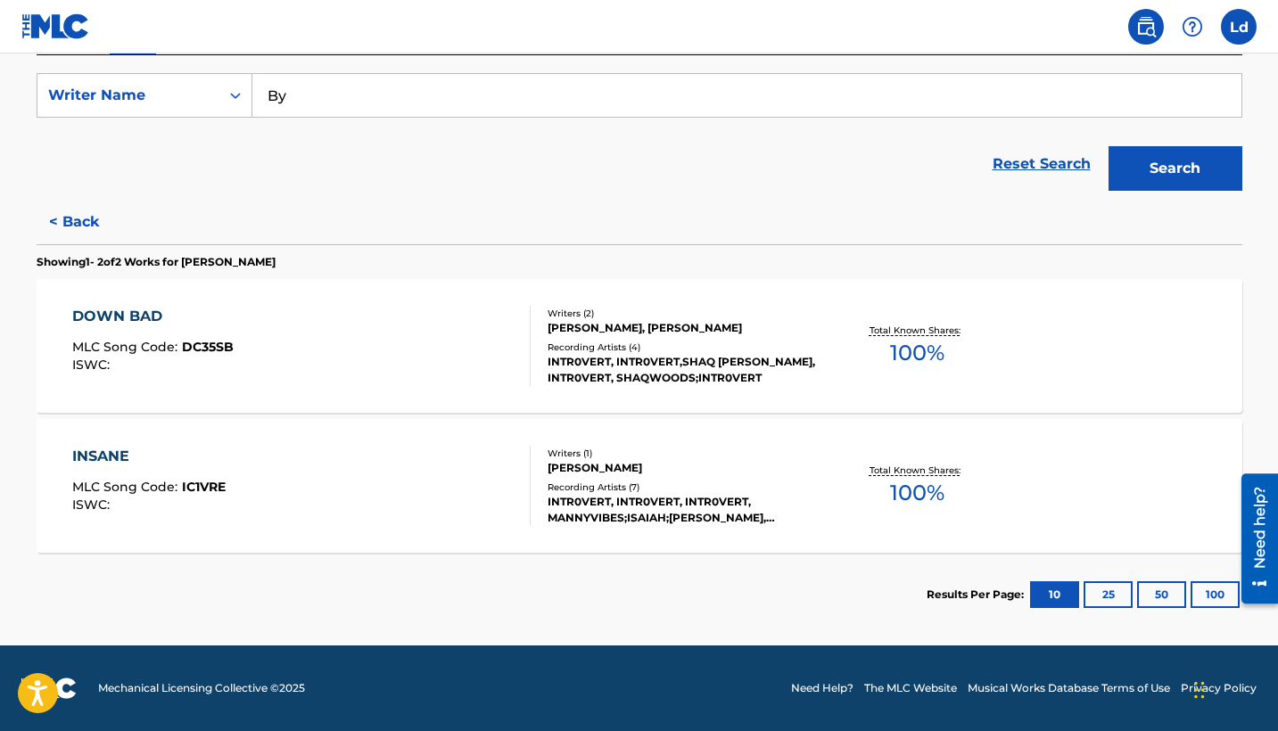
type input "B"
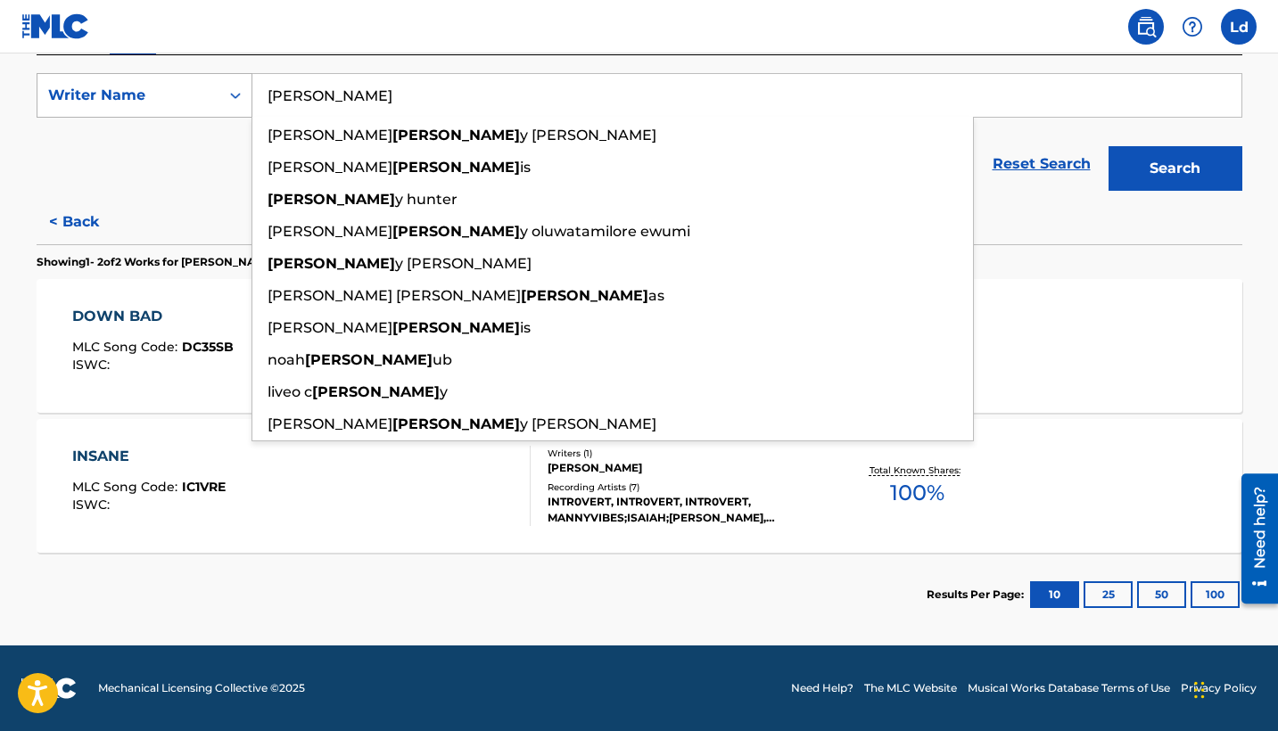
type input "[PERSON_NAME]"
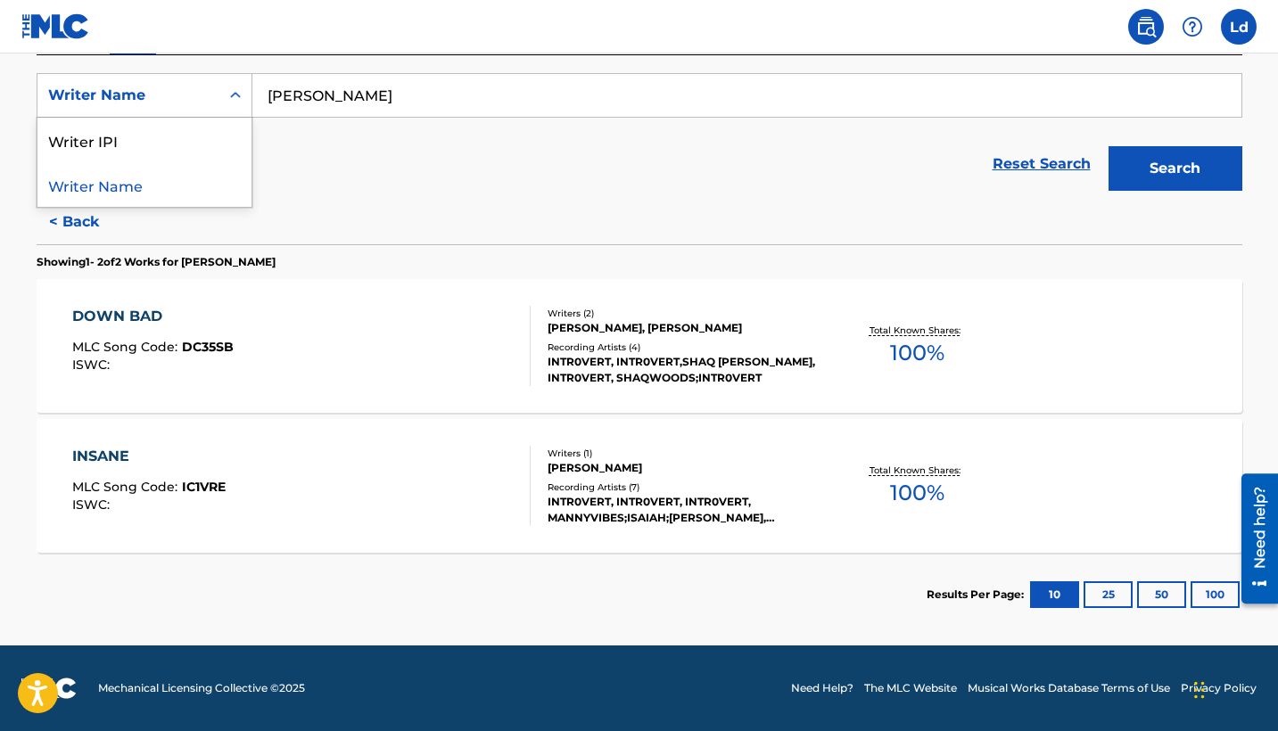
click at [95, 83] on div "Writer Name" at bounding box center [128, 95] width 182 height 34
click at [109, 95] on div "Writer Name" at bounding box center [128, 95] width 161 height 21
click at [191, 98] on div "Writer Name" at bounding box center [128, 95] width 161 height 21
click at [153, 181] on div "Writer Name" at bounding box center [144, 184] width 214 height 45
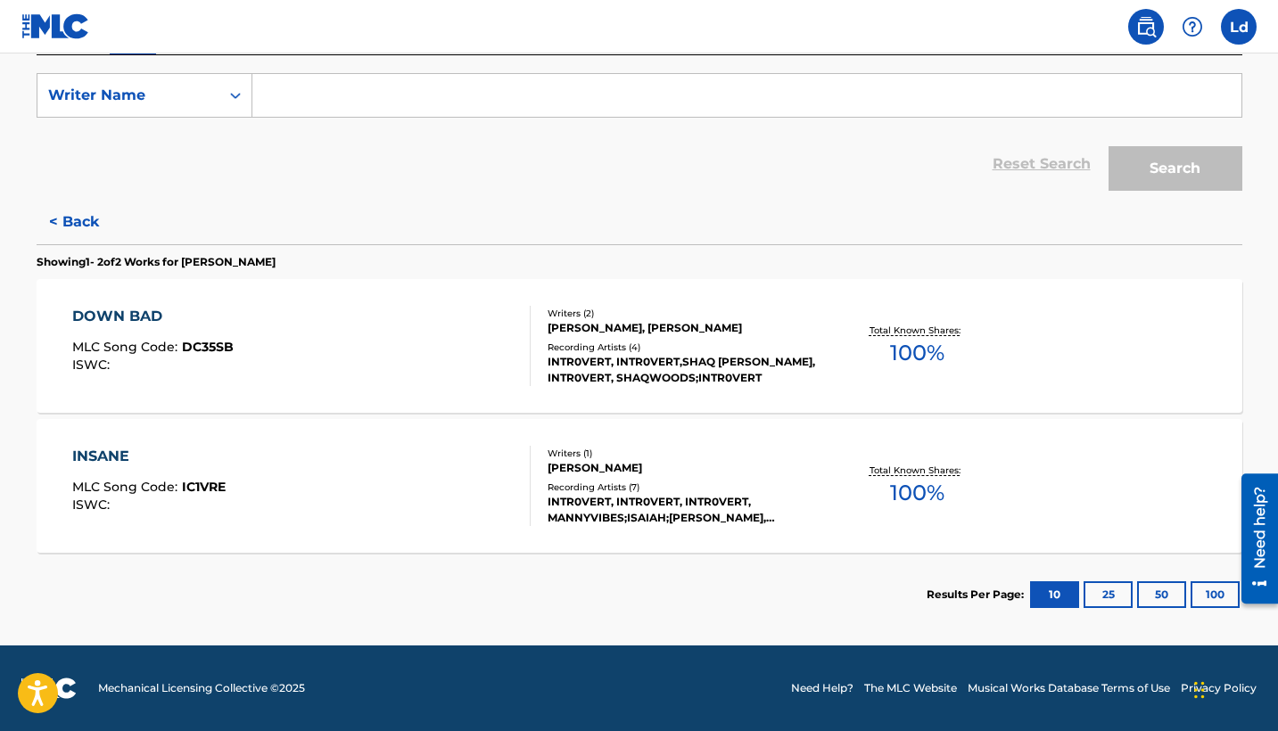
click at [291, 99] on input "Search Form" at bounding box center [746, 95] width 989 height 43
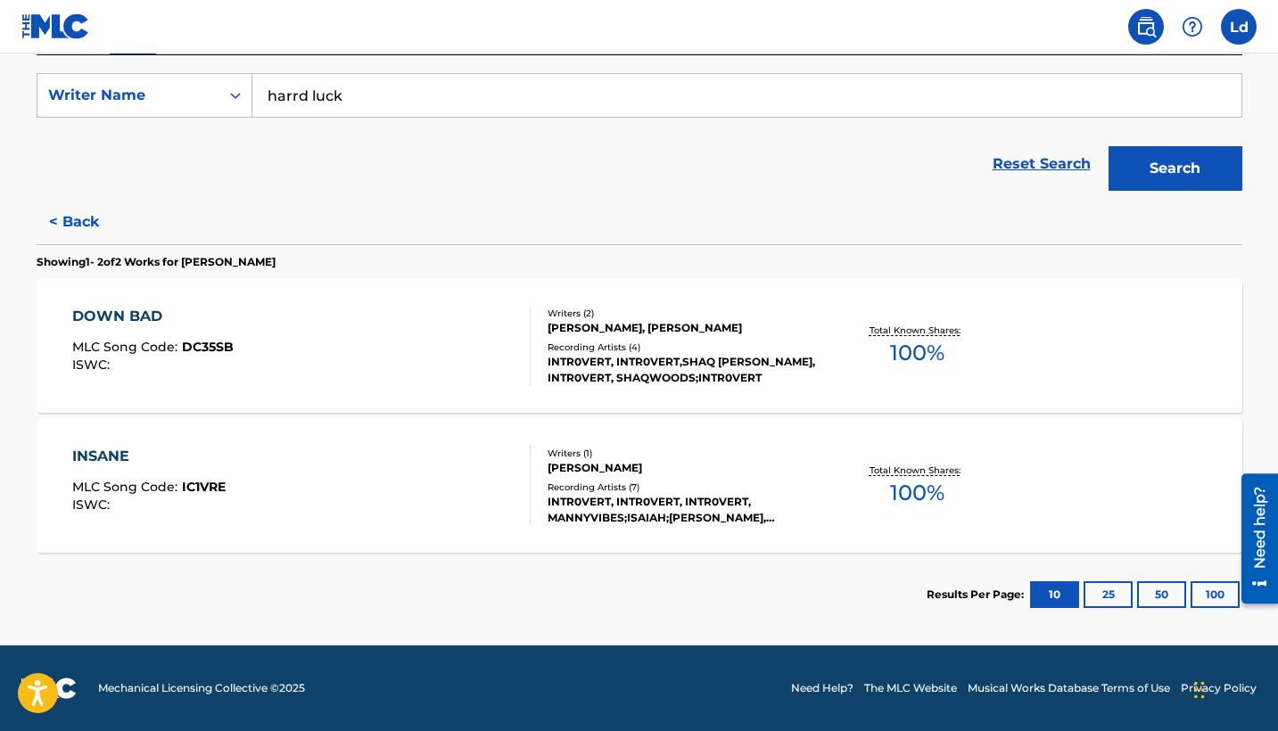
type input "harrd luck"
click at [1174, 169] on button "Search" at bounding box center [1176, 168] width 134 height 45
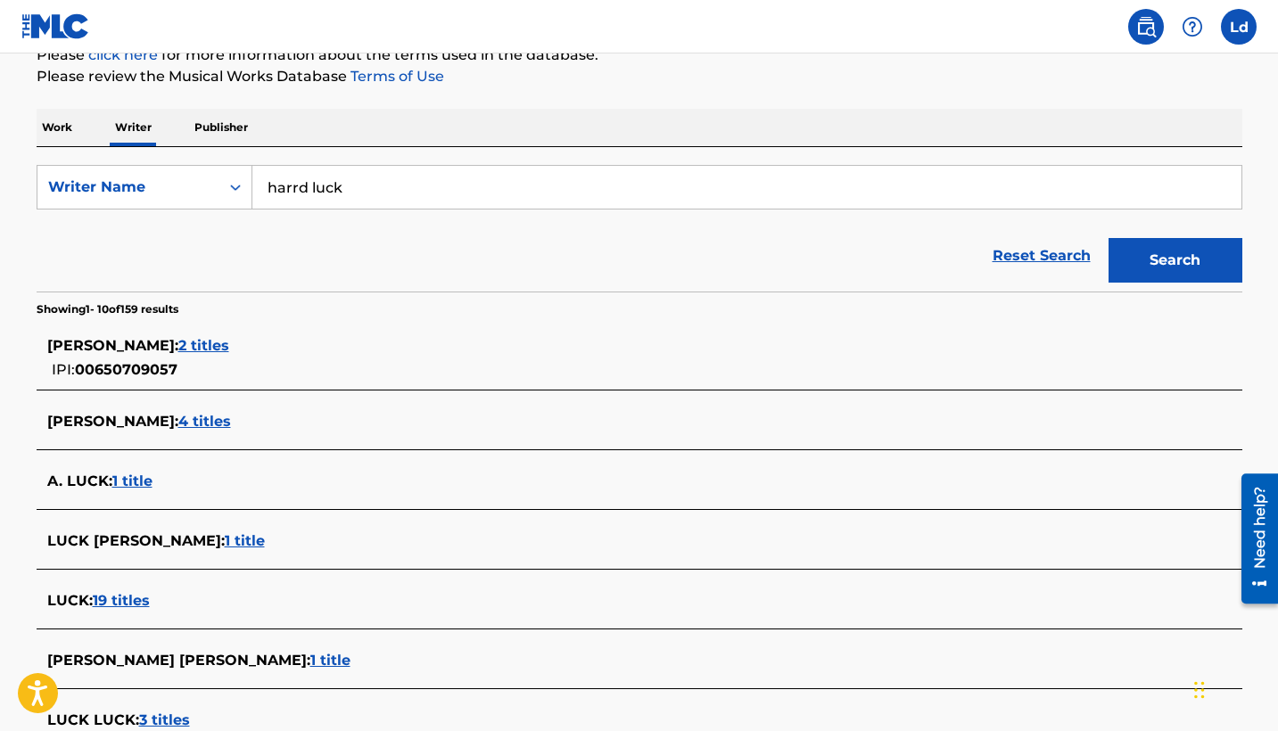
scroll to position [200, 0]
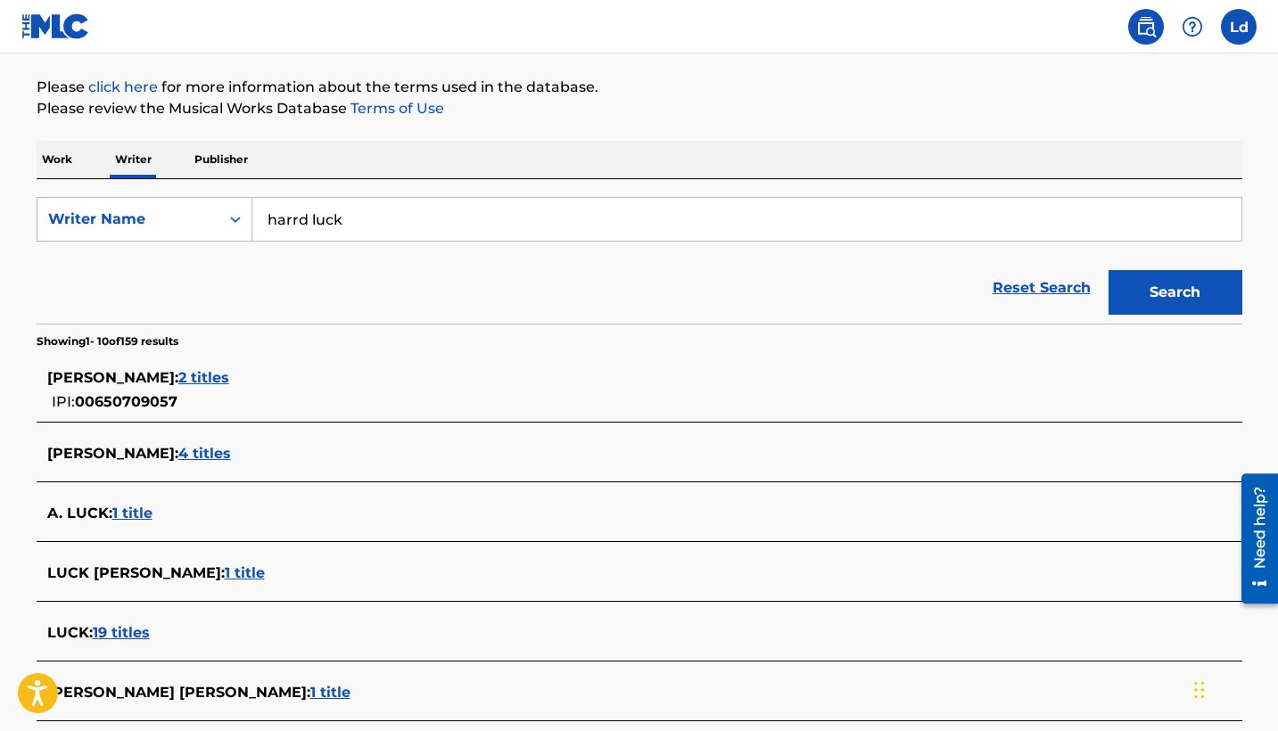
click at [62, 159] on p "Work" at bounding box center [57, 159] width 41 height 37
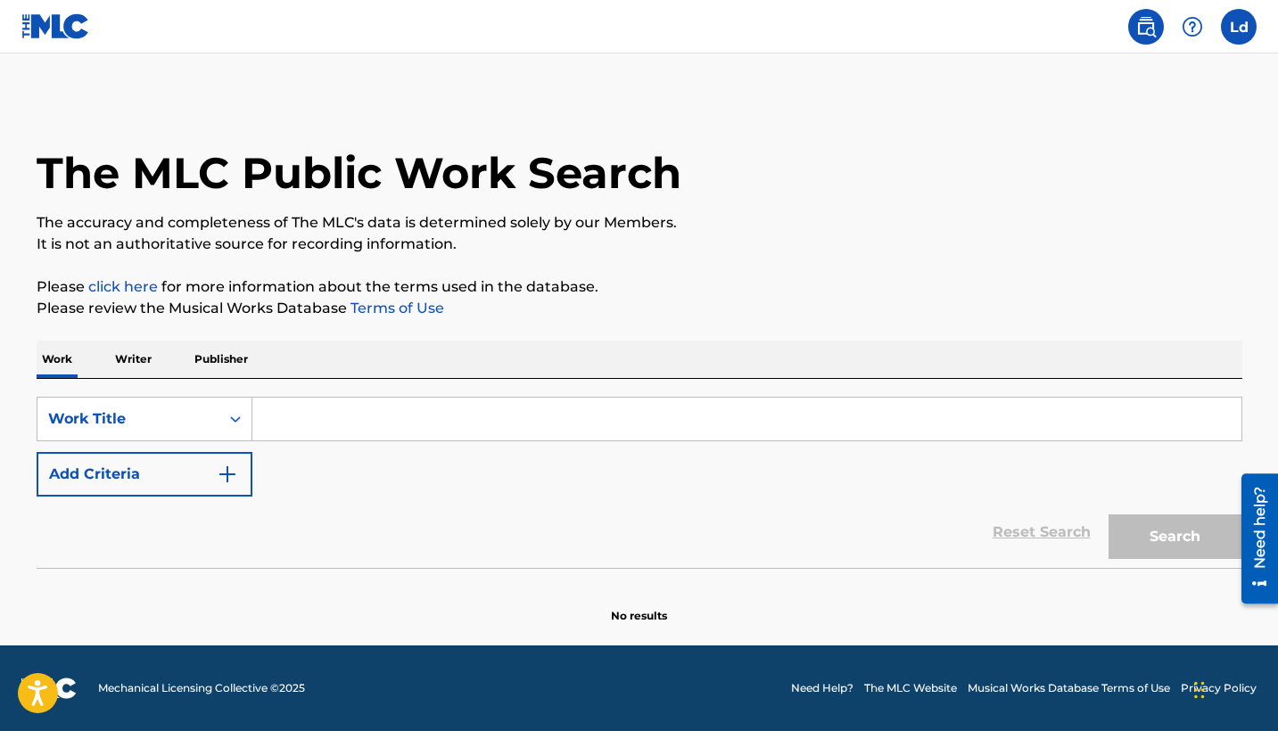
click at [298, 409] on input "Search Form" at bounding box center [746, 419] width 989 height 43
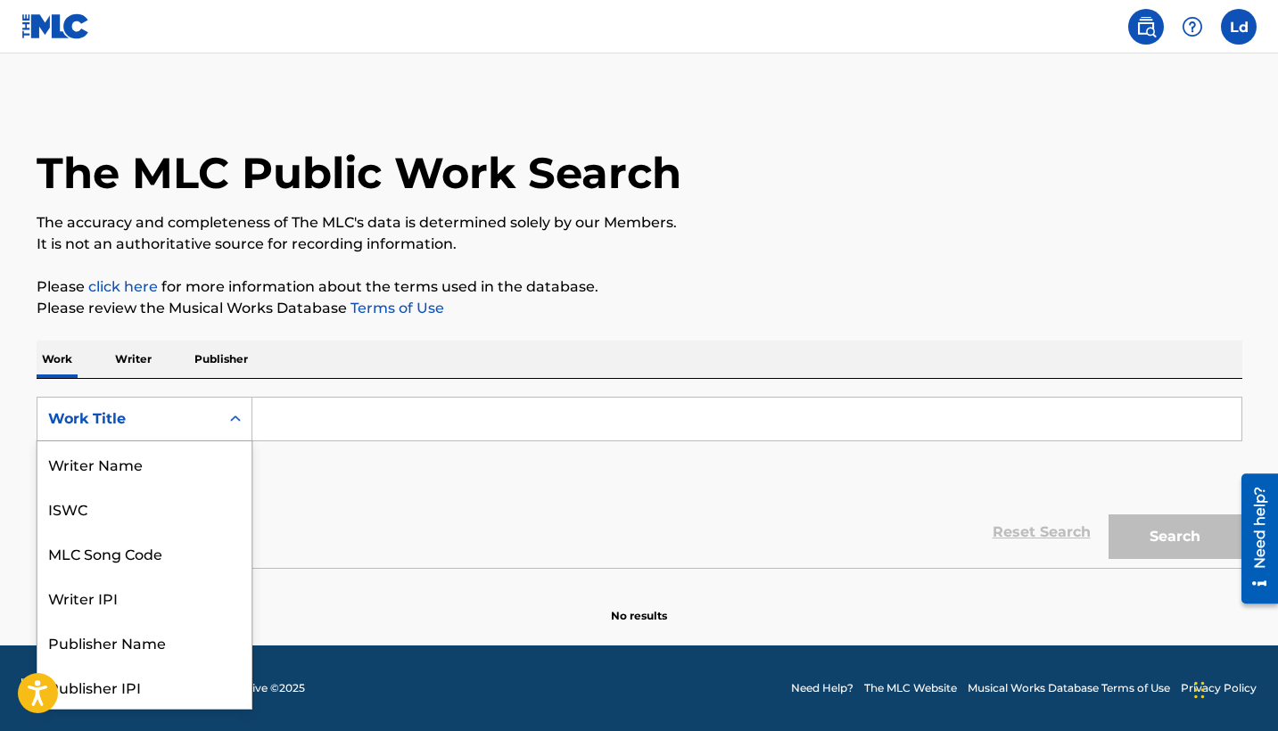
click at [210, 420] on div "Work Title" at bounding box center [128, 419] width 182 height 34
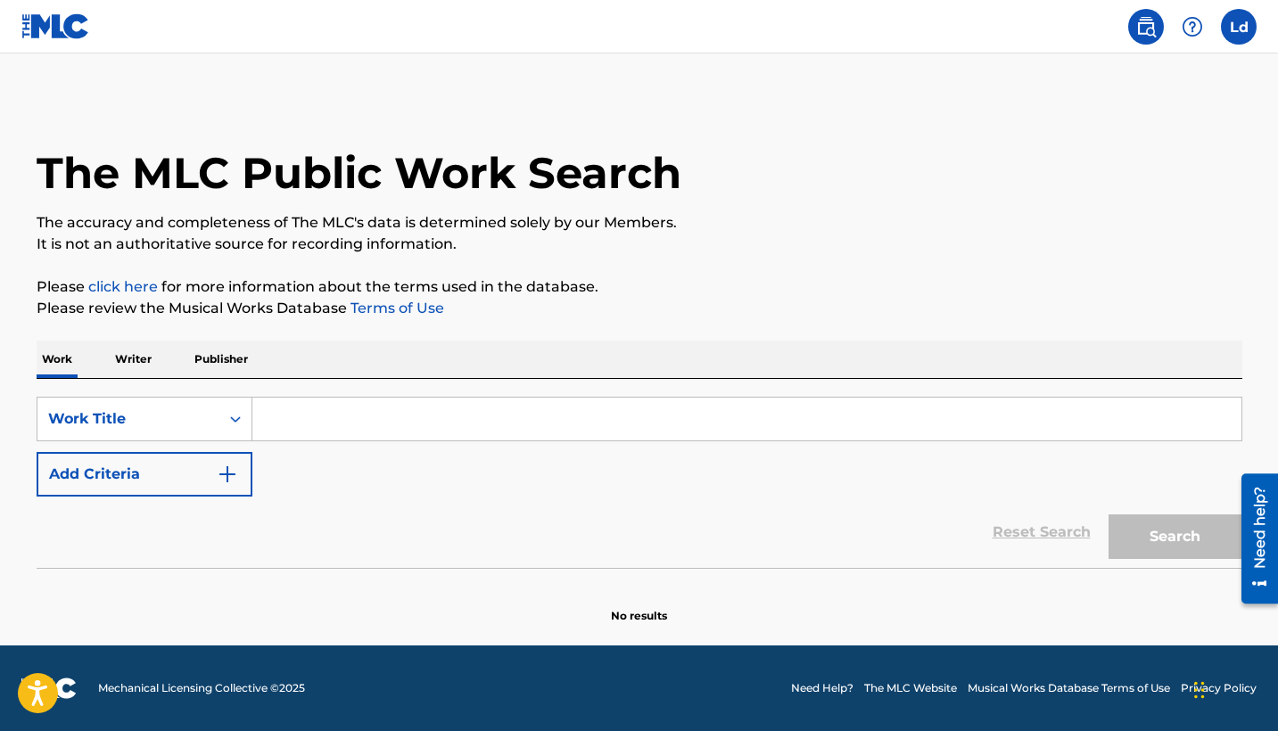
click at [125, 355] on p "Writer" at bounding box center [133, 359] width 47 height 37
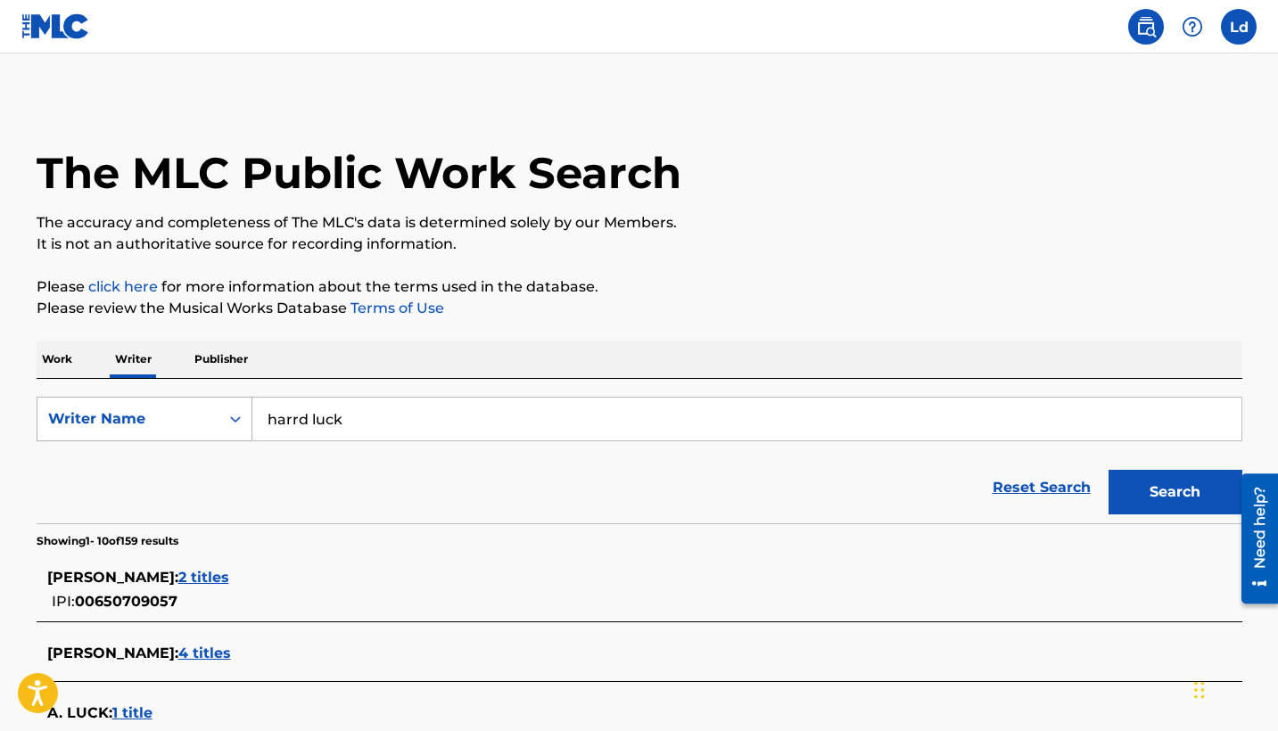
drag, startPoint x: 354, startPoint y: 419, endPoint x: 241, endPoint y: 400, distance: 114.8
click at [242, 400] on div "SearchWithCriteria8ec02384-e4db-4e15-b621-fde8a1a43058 Writer Name harrd luck" at bounding box center [640, 419] width 1206 height 45
type input "B"
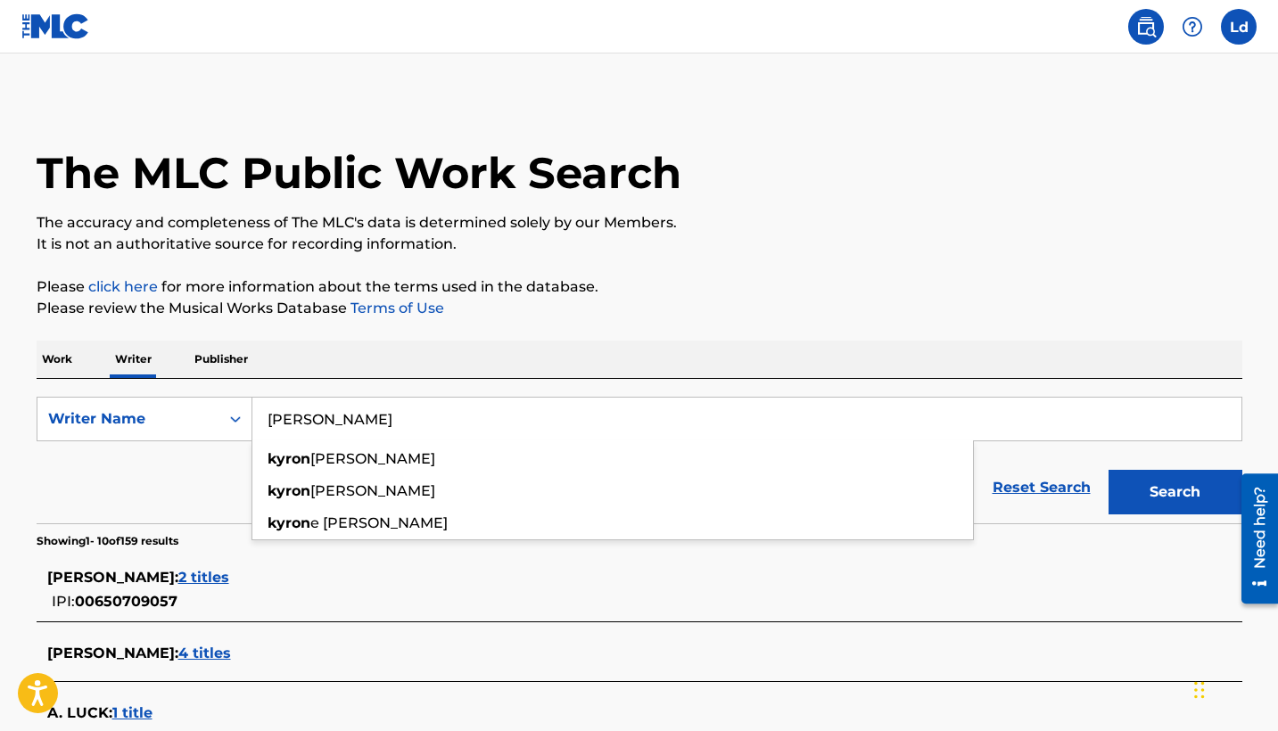
drag, startPoint x: 241, startPoint y: 400, endPoint x: 279, endPoint y: 462, distance: 72.5
click at [279, 462] on strong "kyron" at bounding box center [289, 458] width 43 height 17
type input "[PERSON_NAME]"
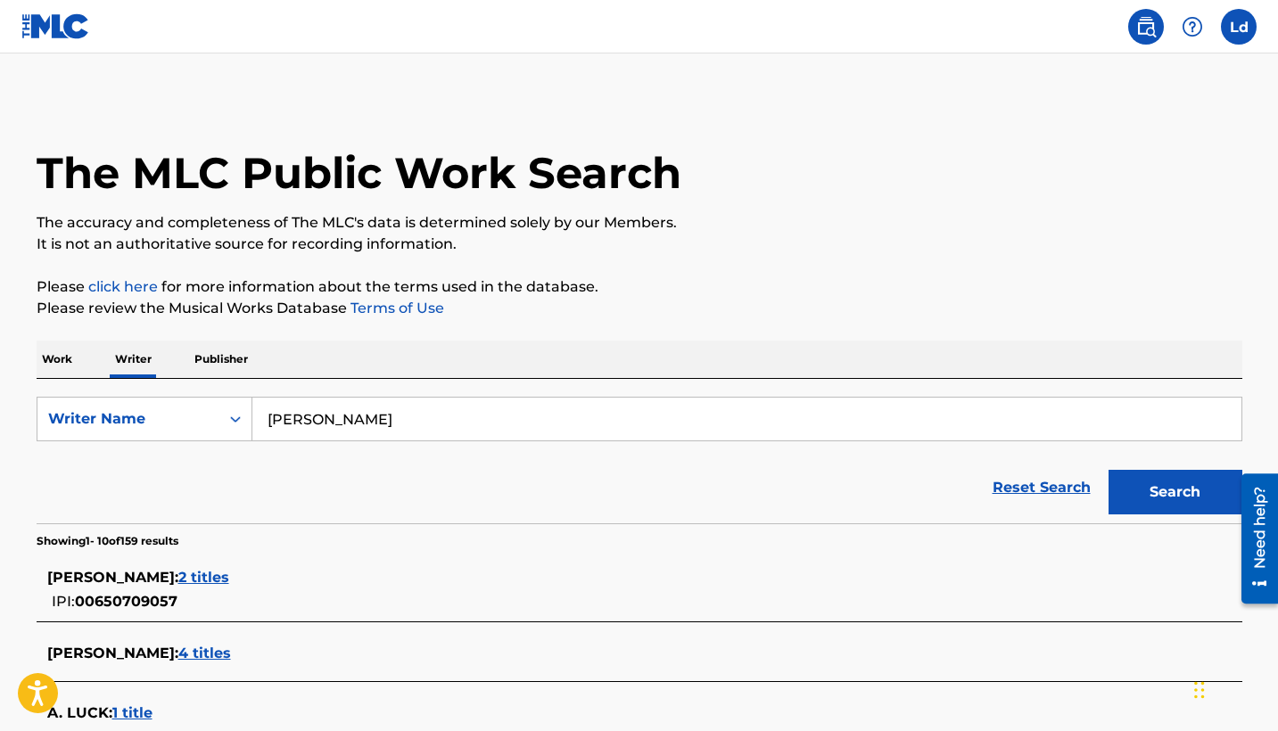
click at [1161, 495] on button "Search" at bounding box center [1176, 492] width 134 height 45
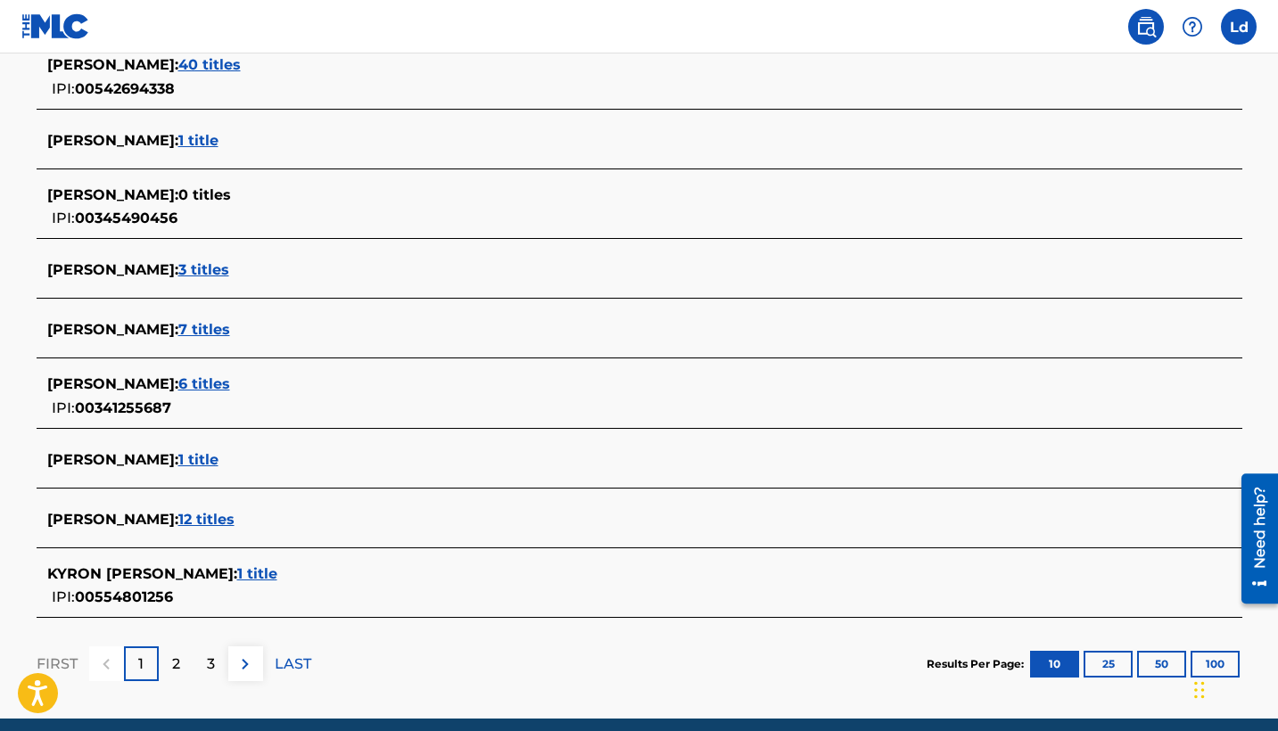
scroll to position [570, 0]
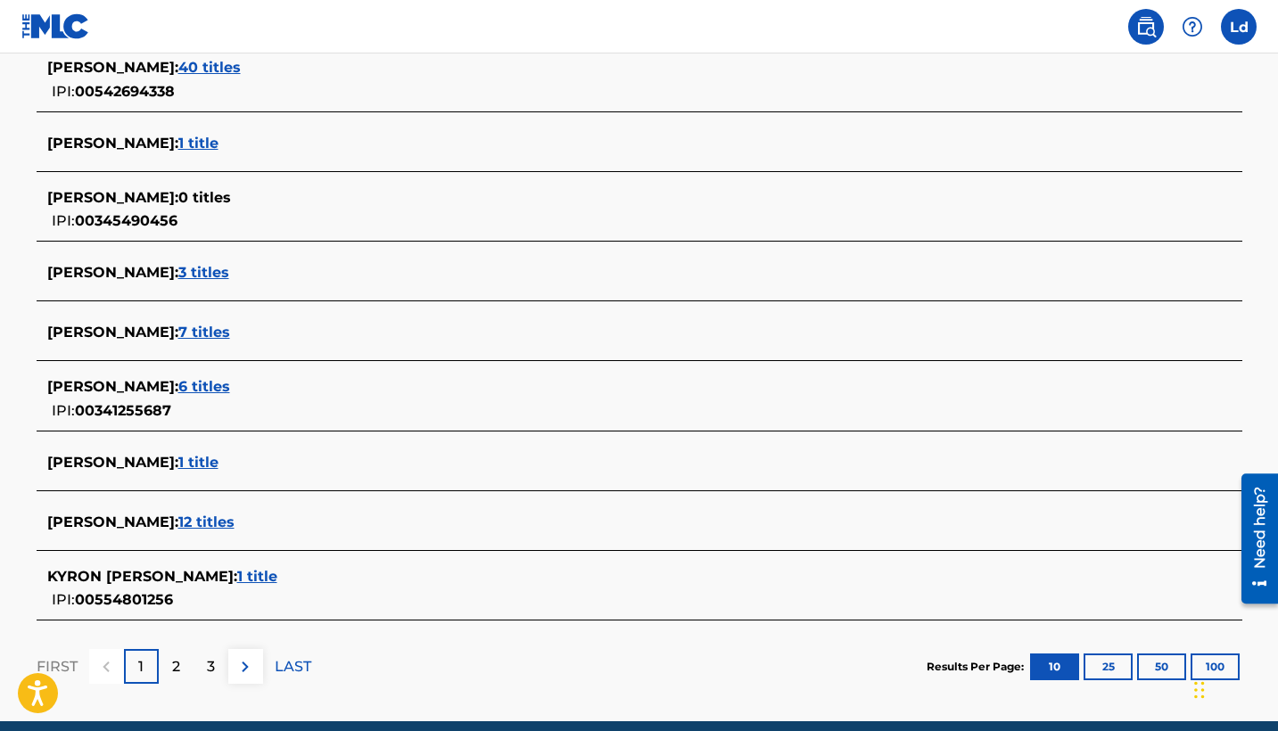
click at [192, 520] on span "12 titles" at bounding box center [206, 522] width 56 height 17
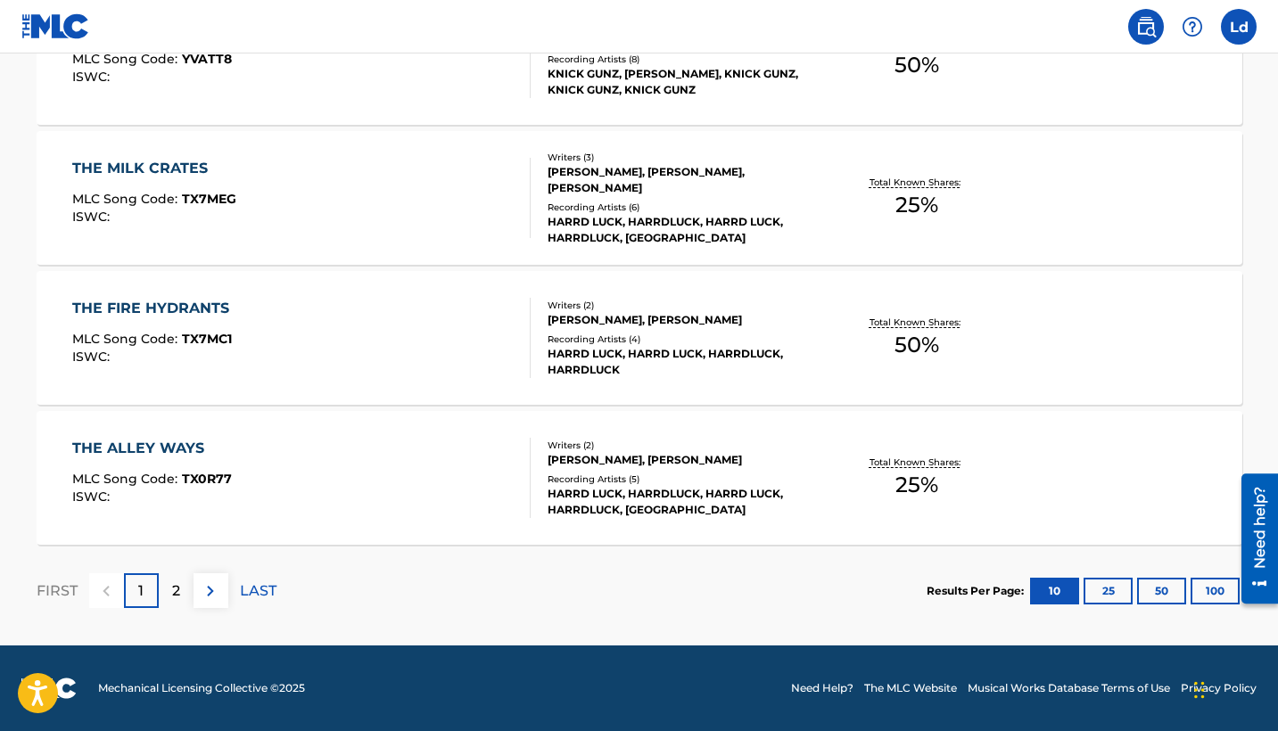
scroll to position [1452, 0]
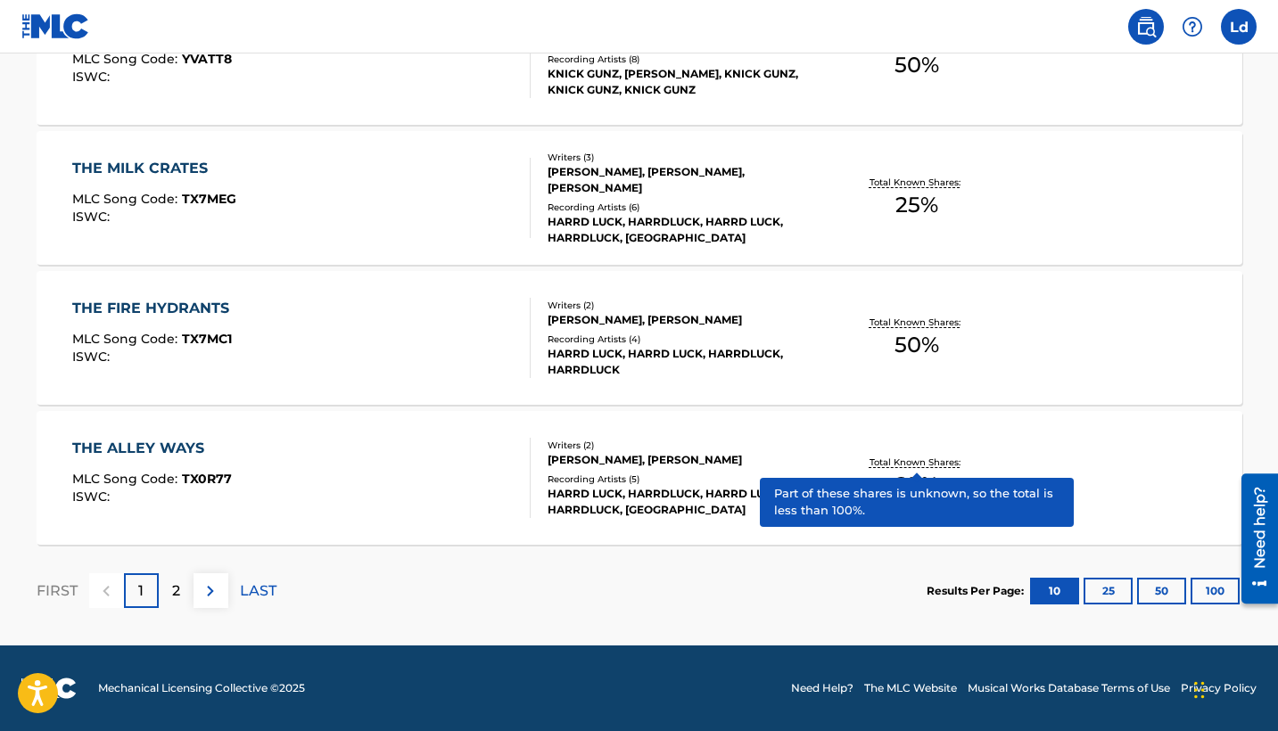
click at [919, 462] on p "Total Known Shares:" at bounding box center [917, 462] width 95 height 13
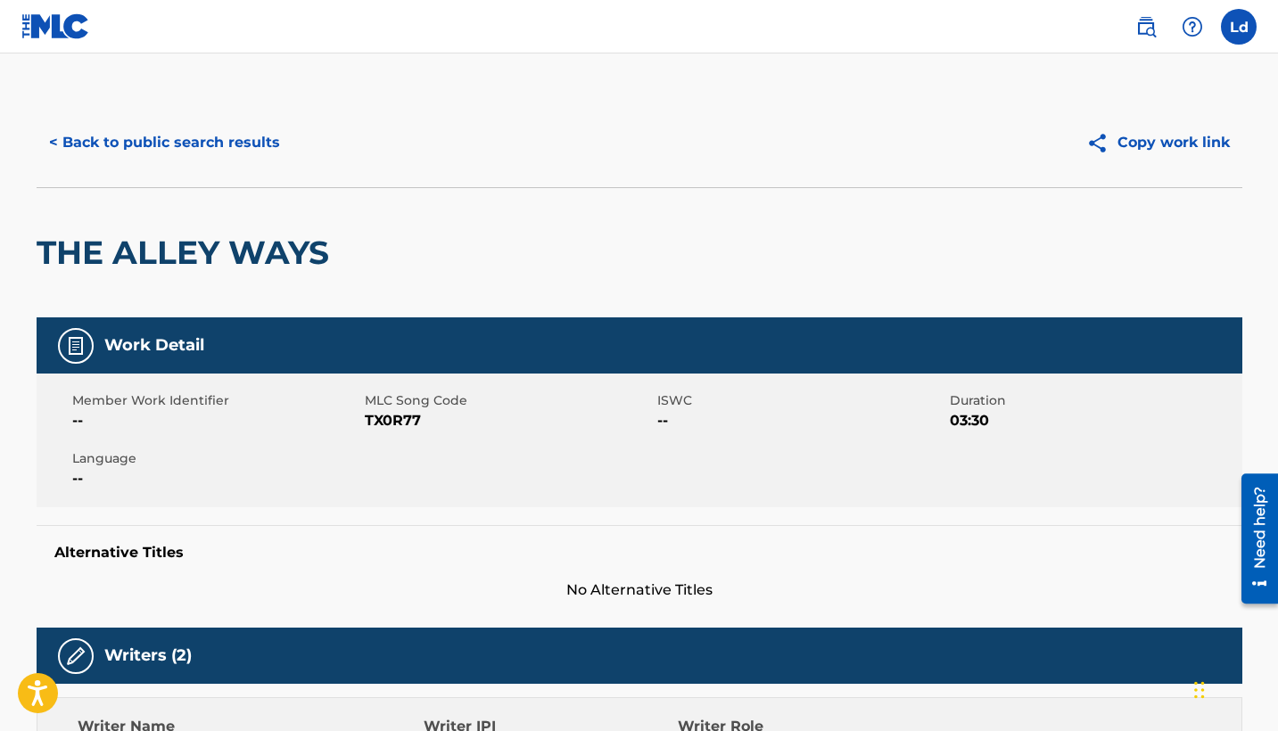
click at [54, 139] on button "< Back to public search results" at bounding box center [165, 142] width 256 height 45
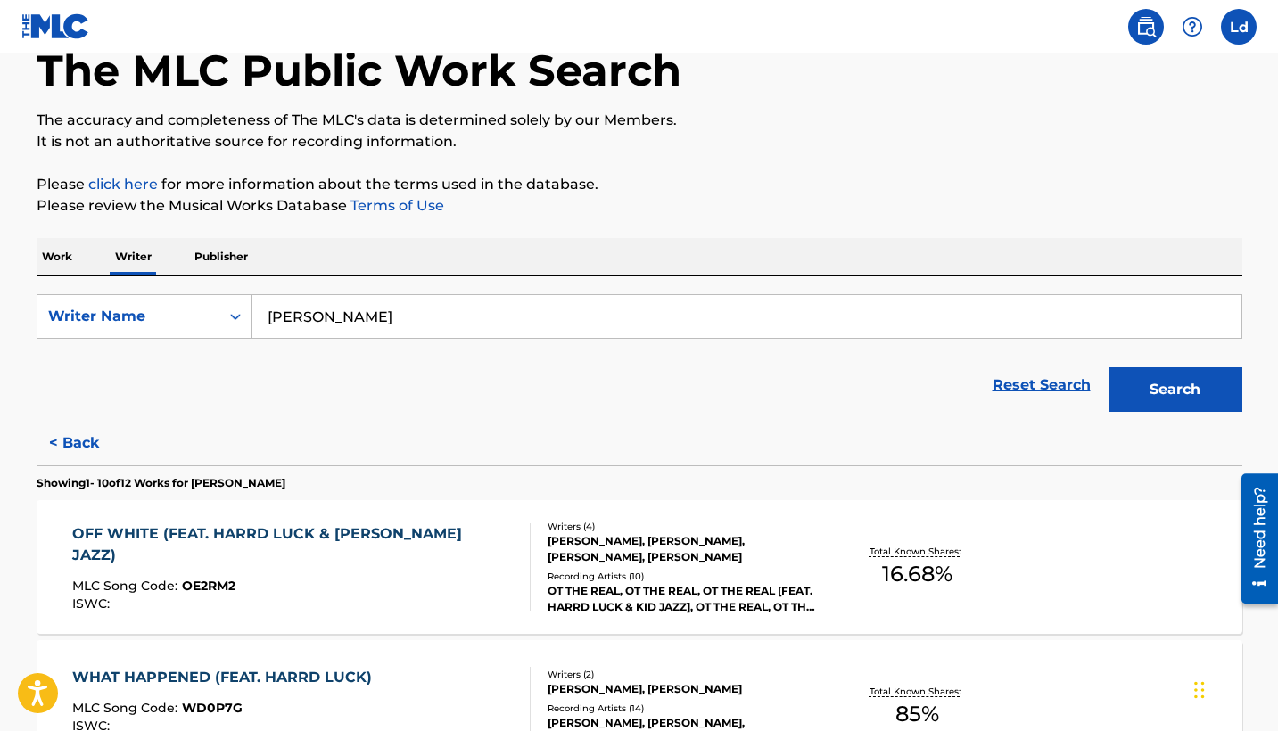
scroll to position [161, 0]
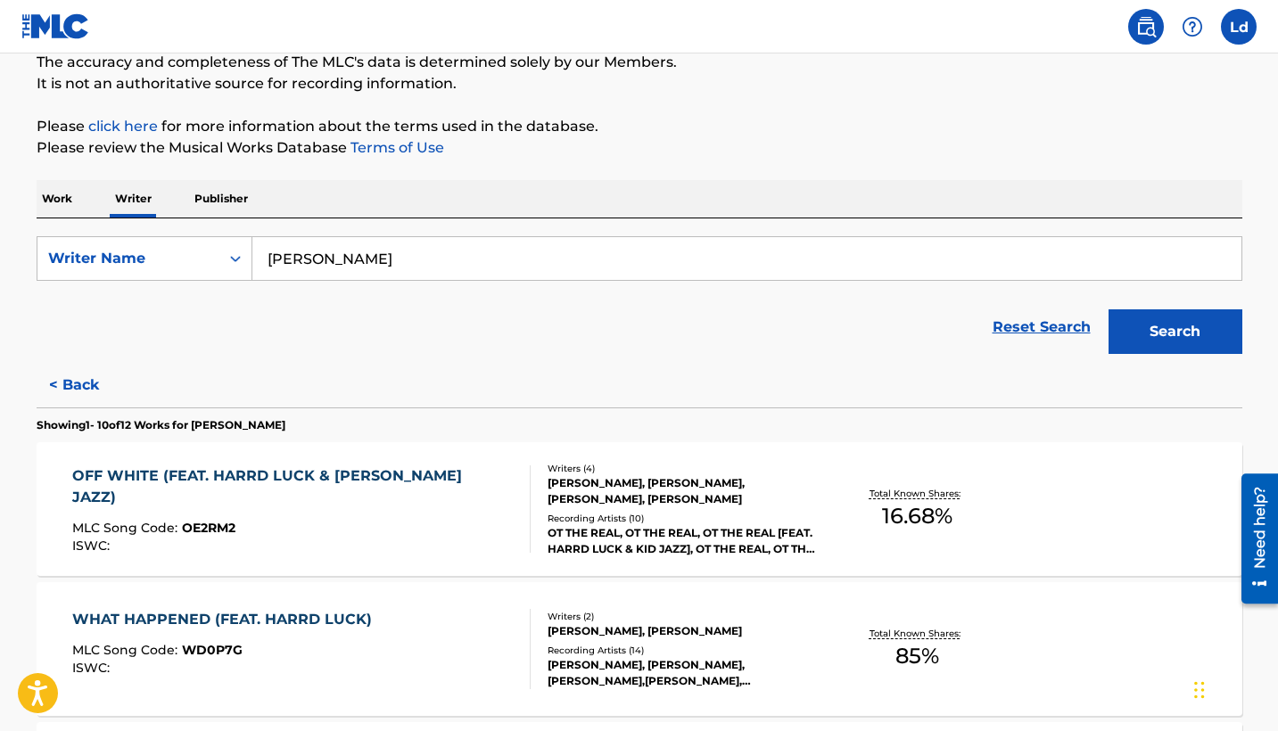
click at [255, 476] on div "OFF WHITE (FEAT. HARRD LUCK & [PERSON_NAME] JAZZ)" at bounding box center [293, 487] width 443 height 43
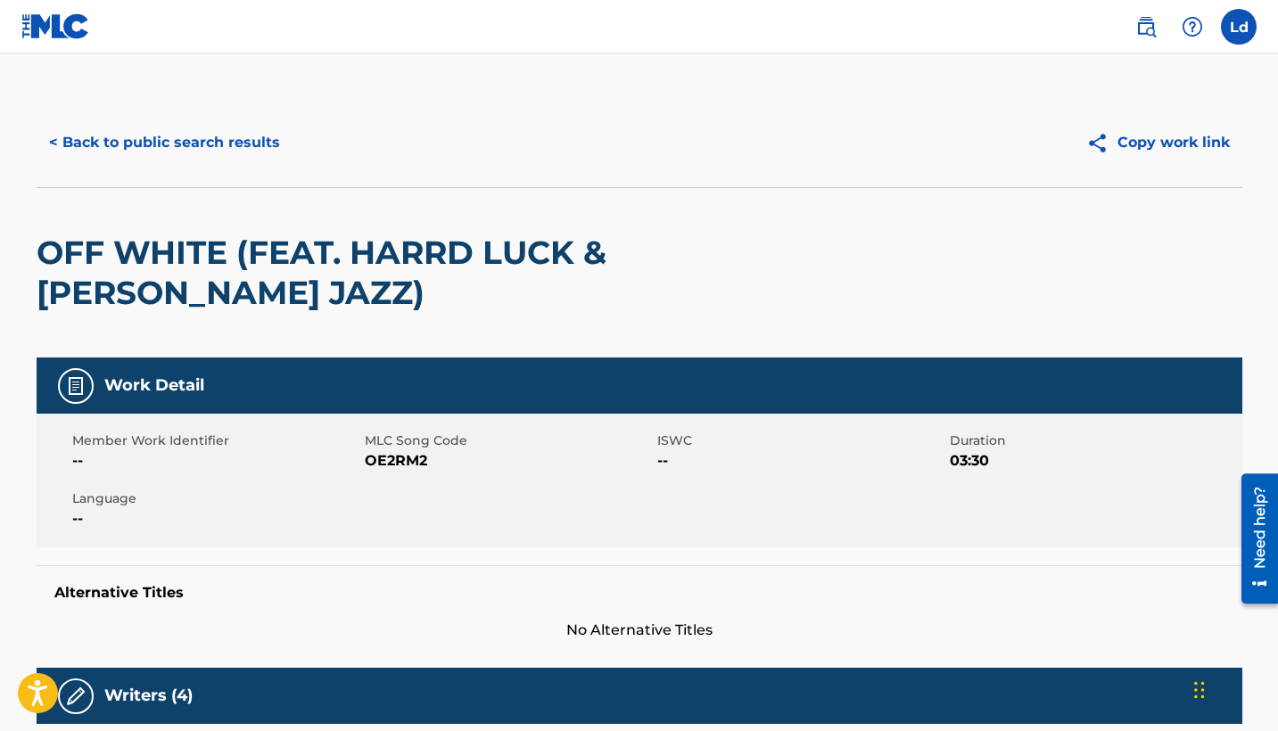
click at [58, 145] on button "< Back to public search results" at bounding box center [165, 142] width 256 height 45
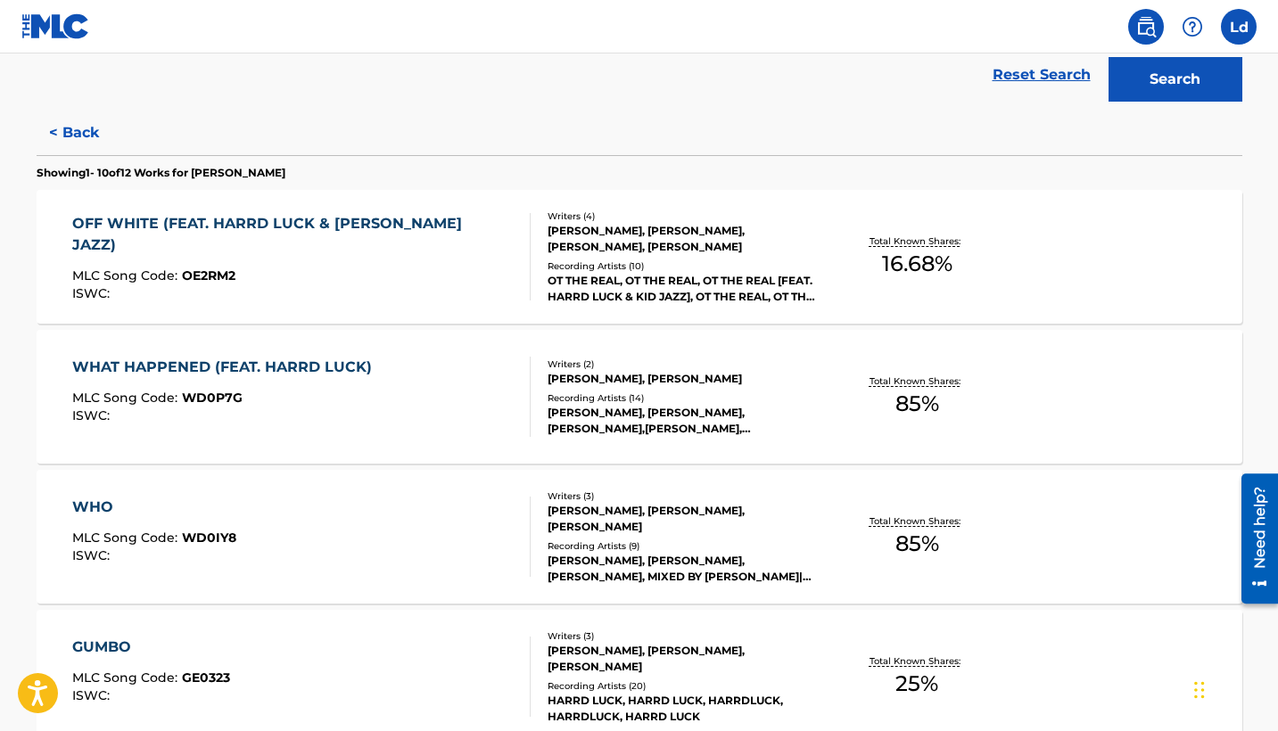
scroll to position [411, 0]
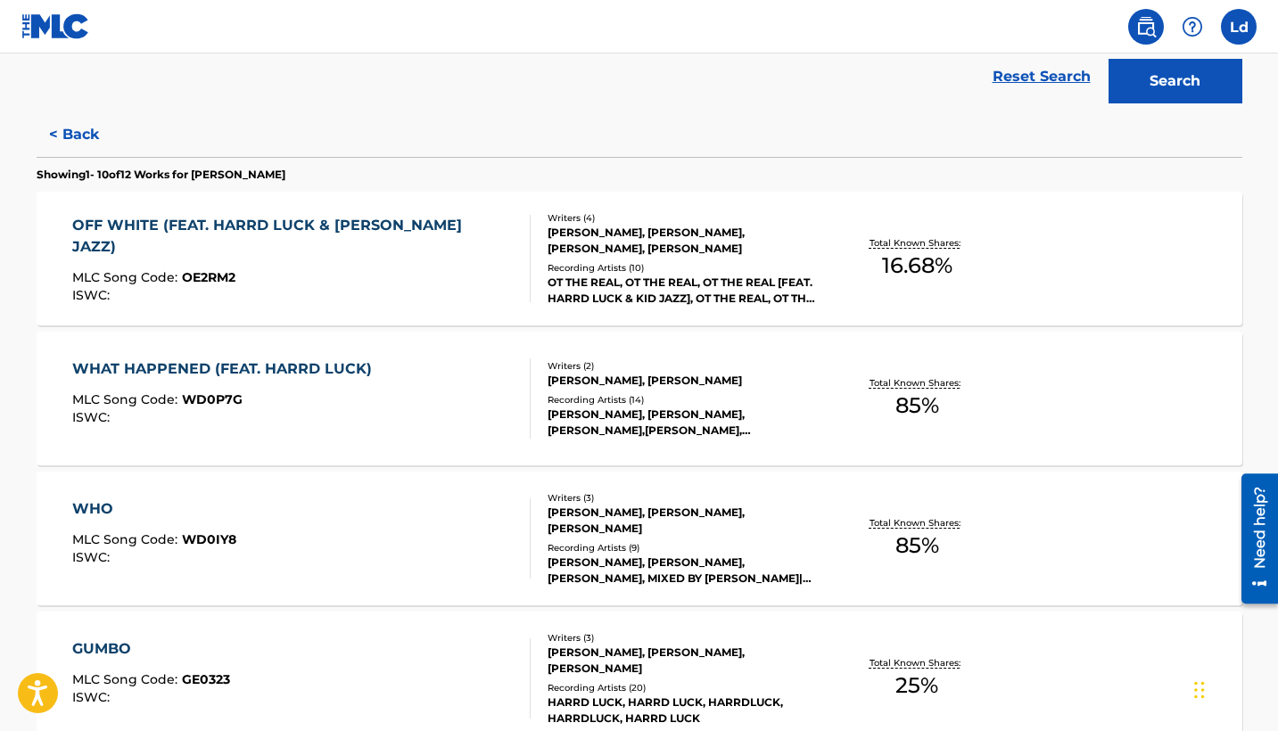
click at [227, 366] on div "WHAT HAPPENED (FEAT. HARRD LUCK)" at bounding box center [226, 369] width 309 height 21
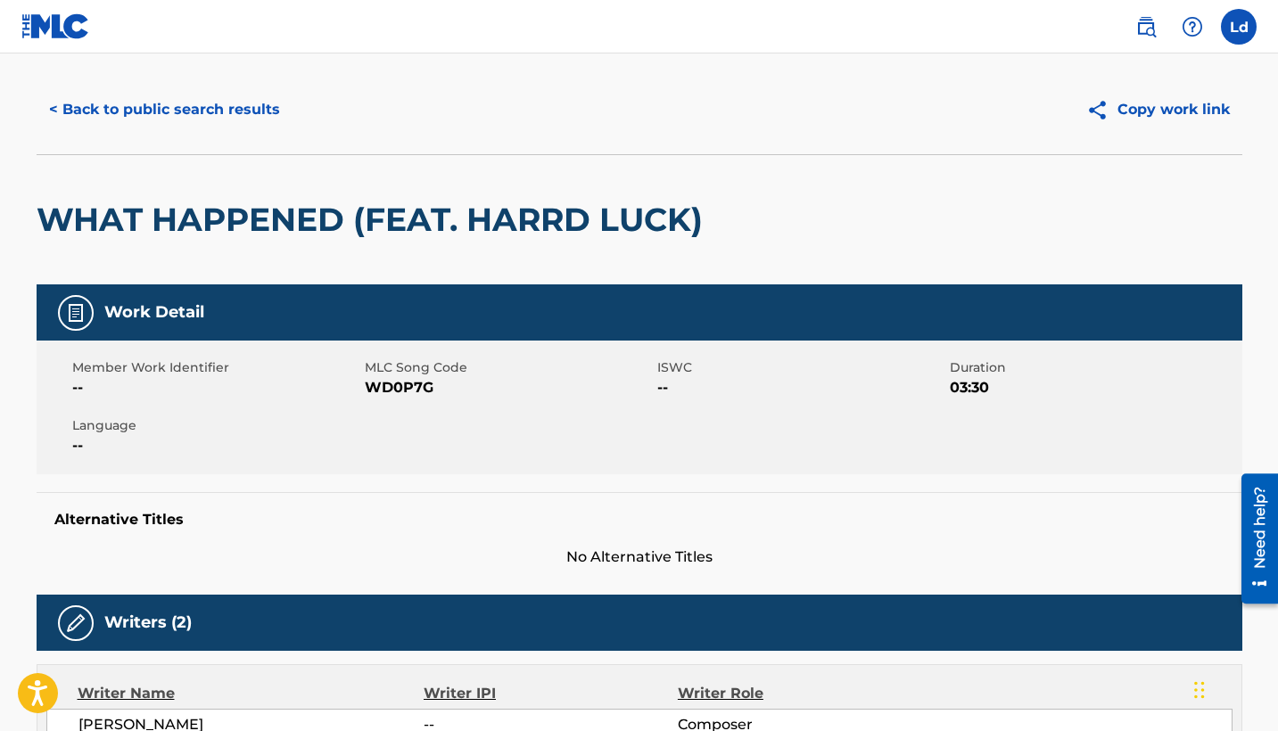
scroll to position [31, 0]
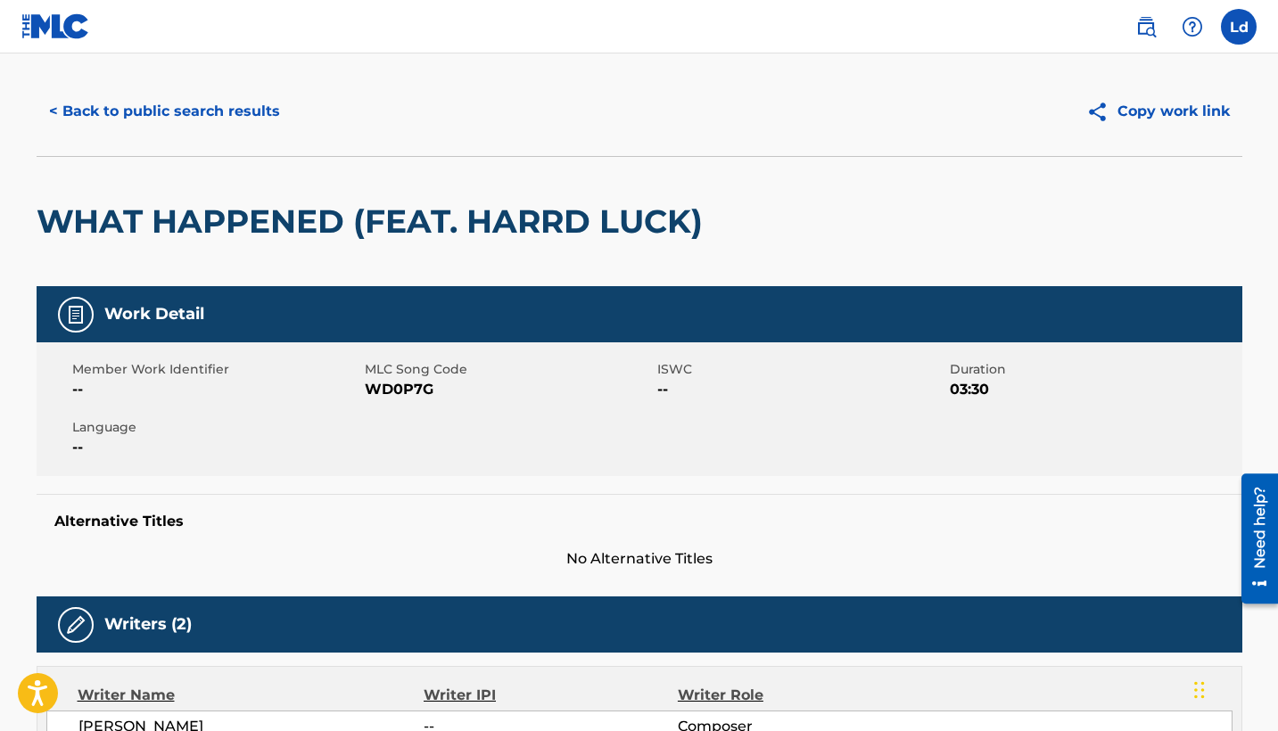
click at [53, 102] on button "< Back to public search results" at bounding box center [165, 111] width 256 height 45
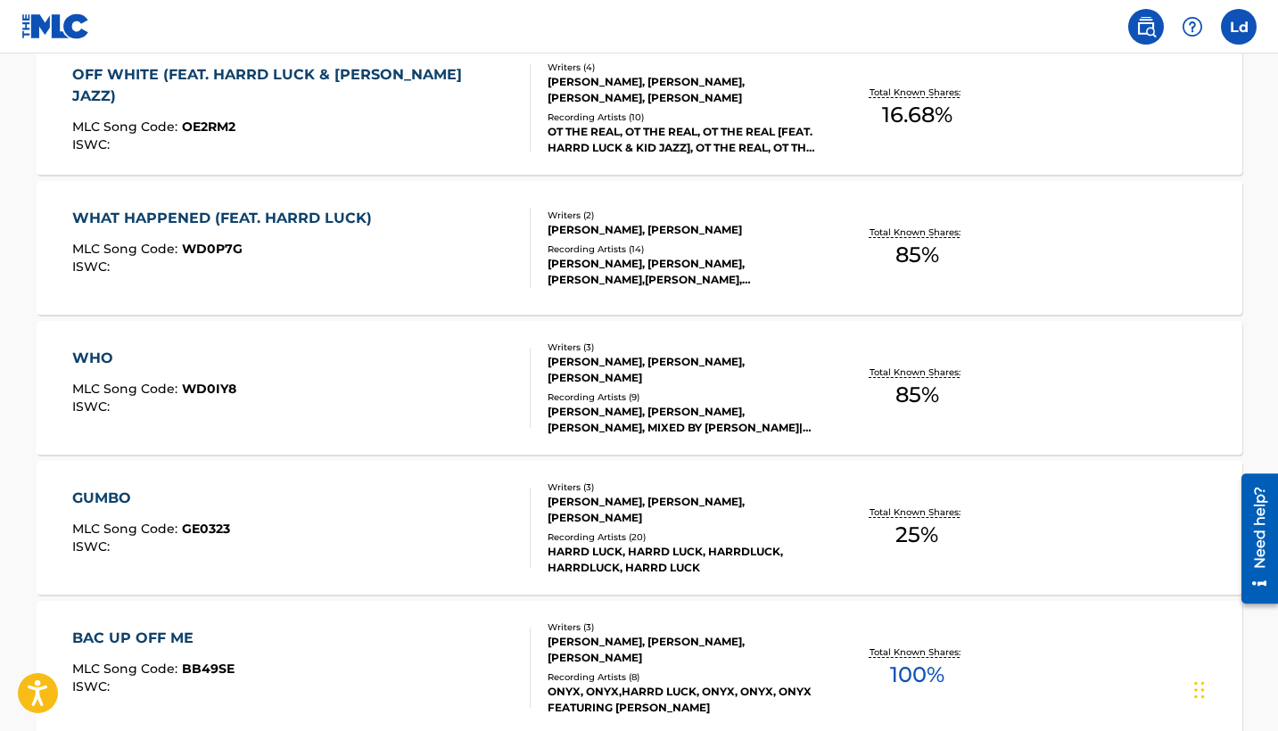
scroll to position [571, 0]
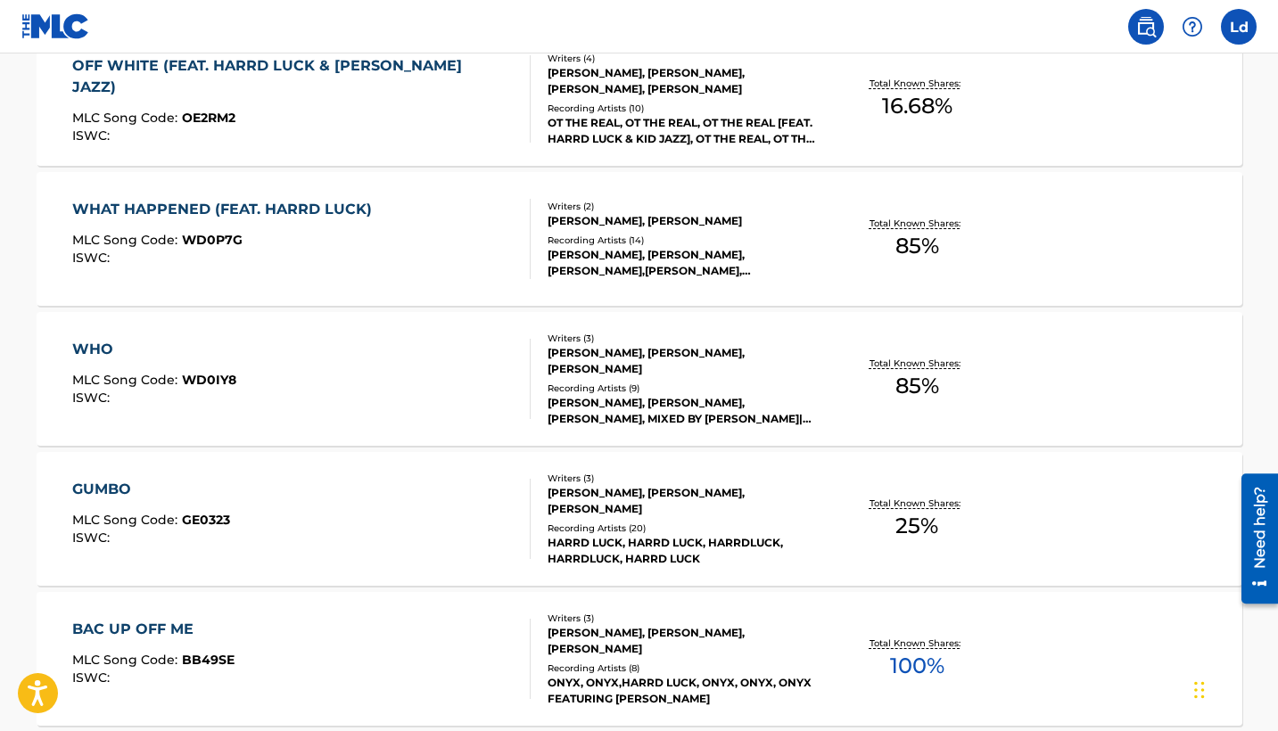
click at [116, 493] on div "GUMBO" at bounding box center [151, 489] width 158 height 21
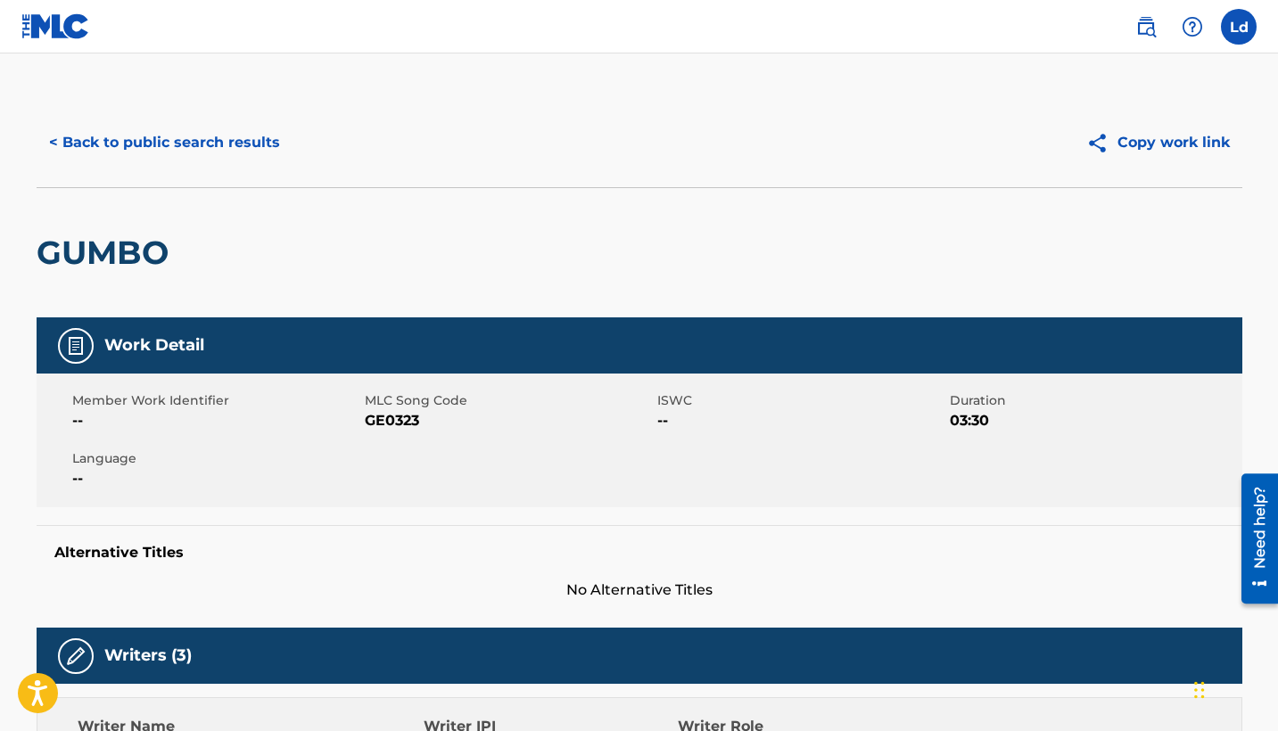
click at [62, 144] on button "< Back to public search results" at bounding box center [165, 142] width 256 height 45
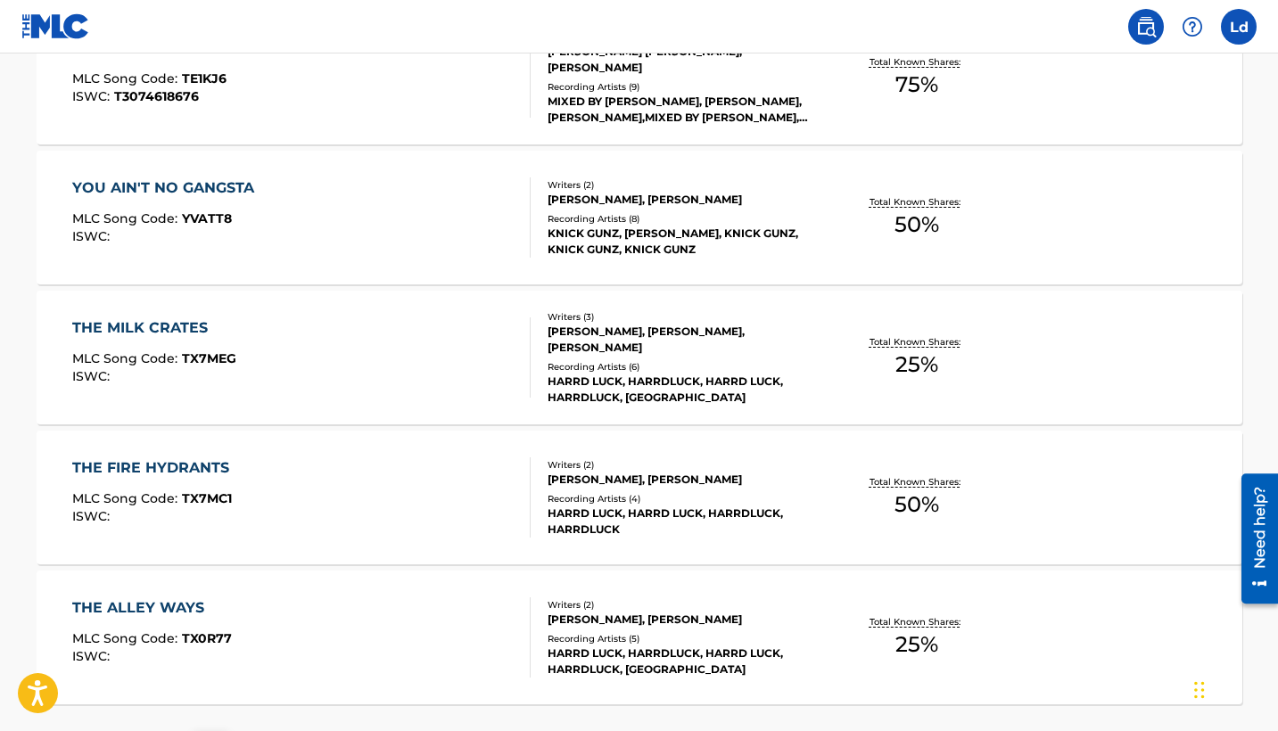
scroll to position [1293, 0]
click at [114, 325] on div "THE MILK CRATES" at bounding box center [154, 327] width 164 height 21
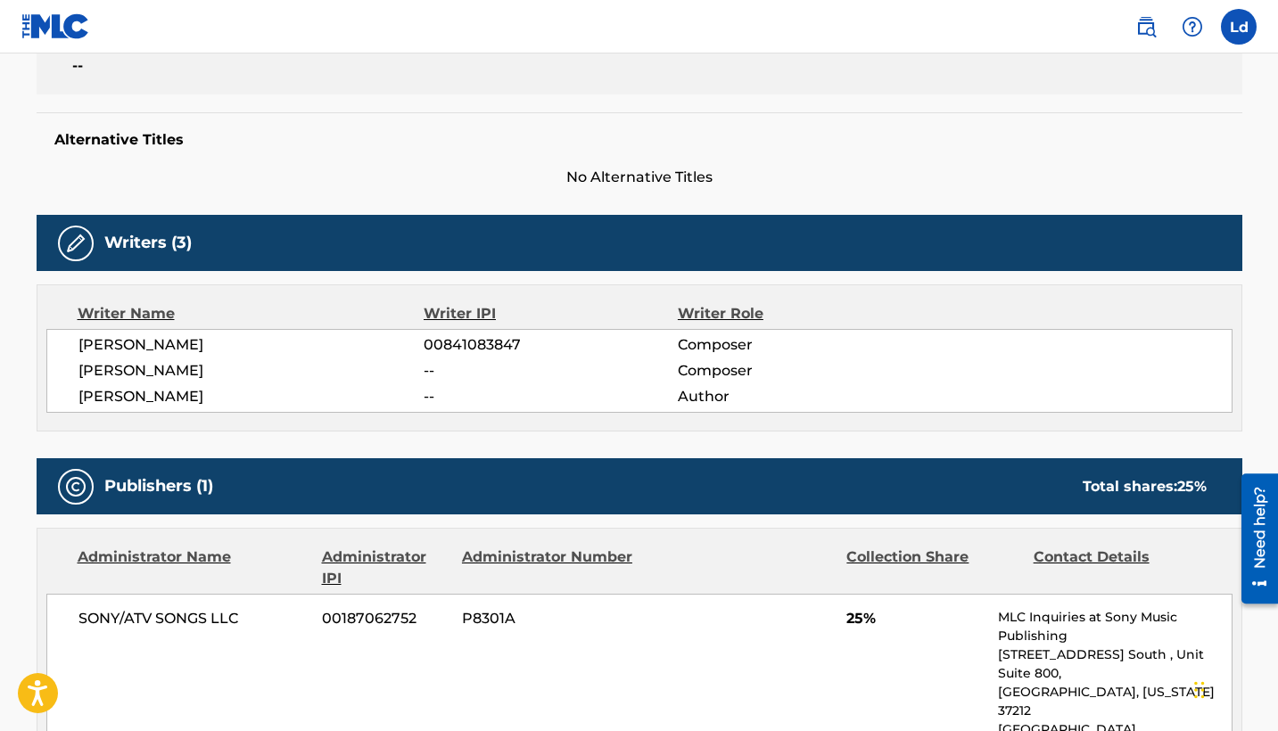
scroll to position [419, 0]
